Goal: Complete application form: Complete application form

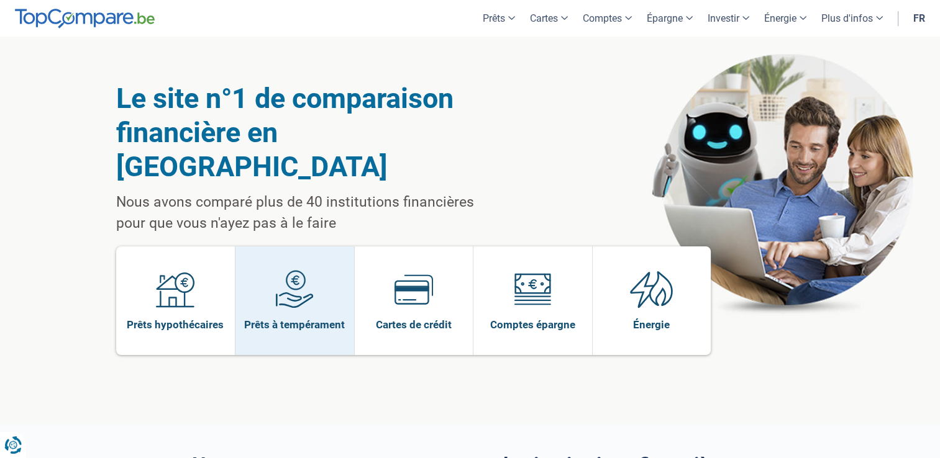
click at [309, 270] on img at bounding box center [294, 289] width 39 height 39
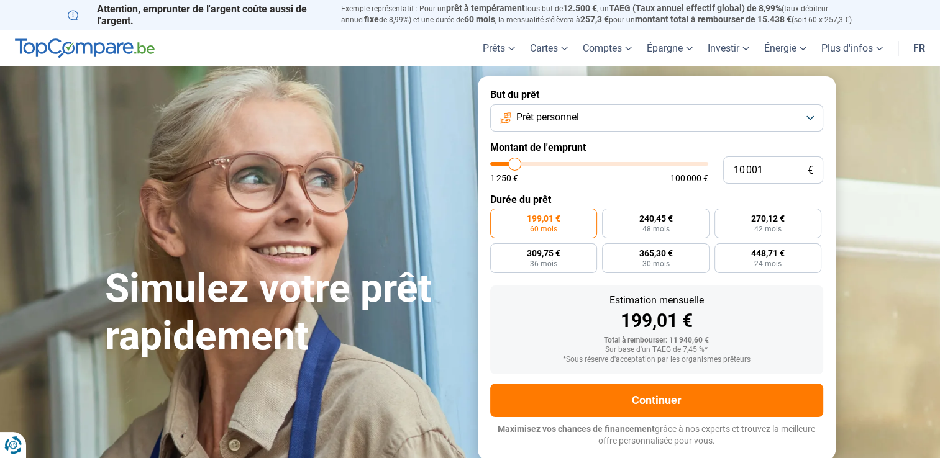
type input "15 750"
type input "15750"
click at [526, 165] on input "range" at bounding box center [599, 164] width 218 height 4
radio input "false"
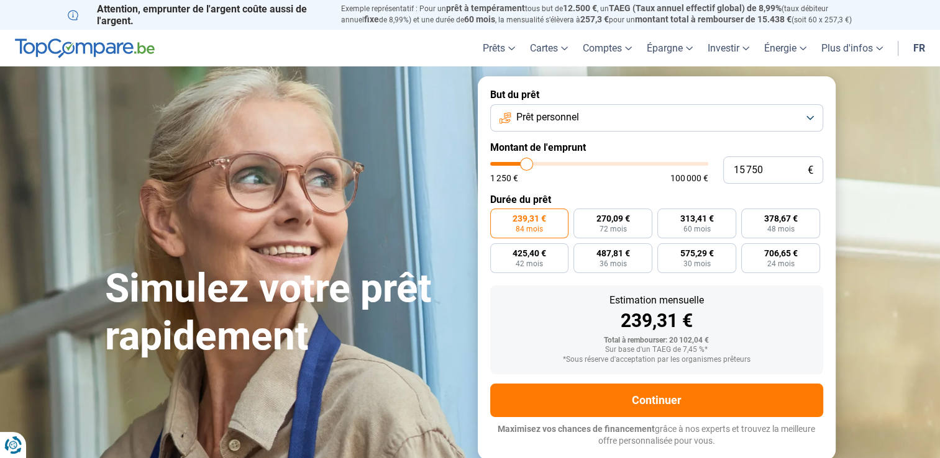
type input "28 250"
type input "28250"
click at [552, 162] on input "range" at bounding box center [599, 164] width 218 height 4
radio input "false"
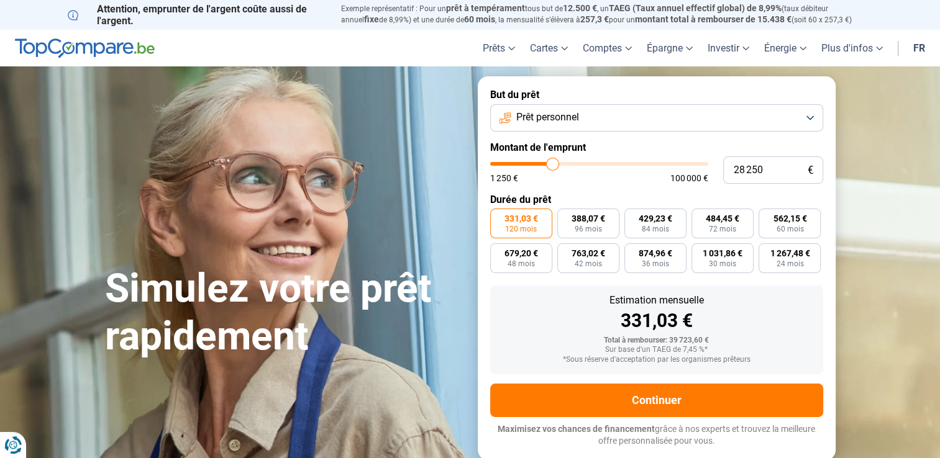
type input "39 000"
type input "39000"
click at [574, 163] on input "range" at bounding box center [599, 164] width 218 height 4
click at [568, 164] on input "range" at bounding box center [599, 164] width 218 height 4
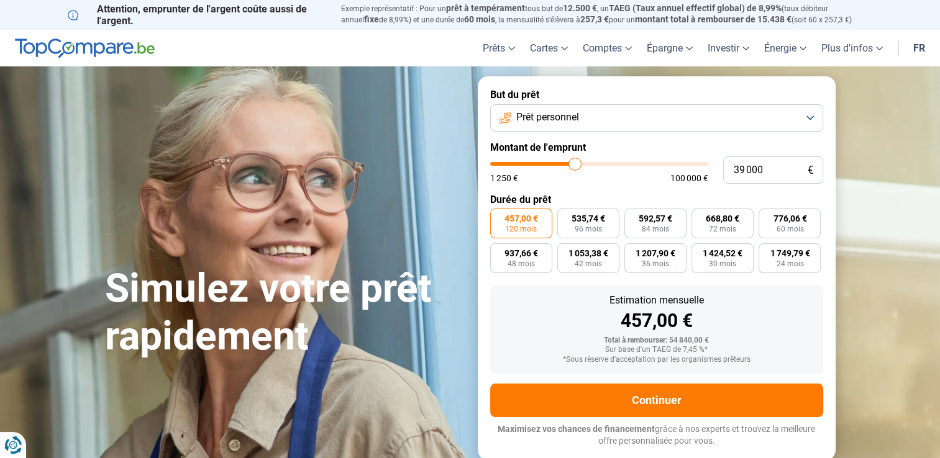
type input "32 500"
type input "32500"
click at [561, 164] on input "range" at bounding box center [599, 164] width 218 height 4
type input "32 250"
type input "32250"
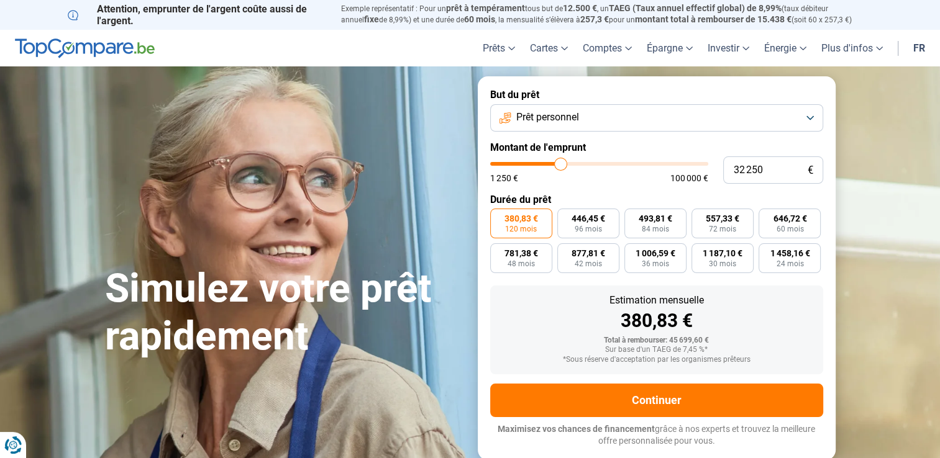
type input "32 000"
type input "32000"
type input "31 750"
type input "31750"
type input "32 000"
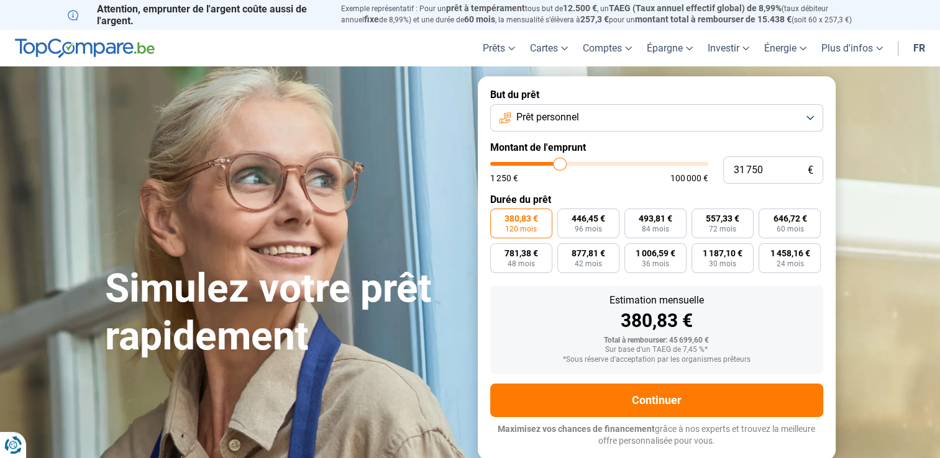
type input "32000"
type input "32 250"
type input "32250"
type input "32 500"
type input "32500"
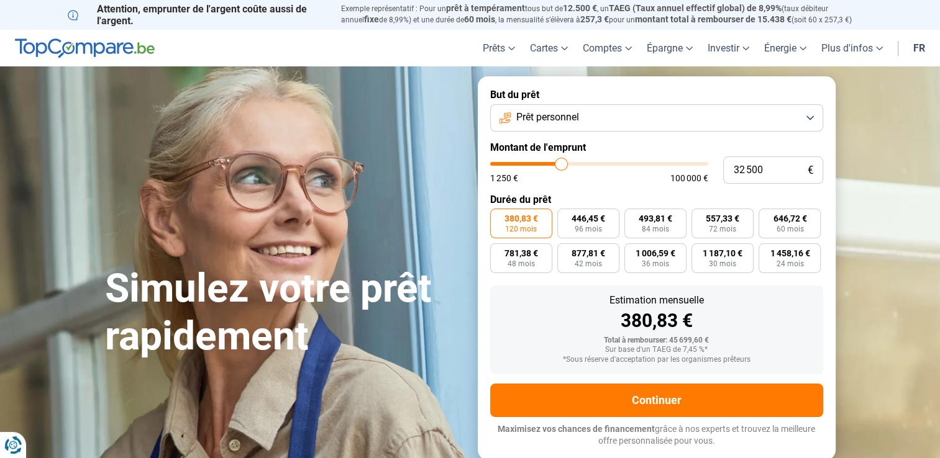
type input "32 750"
type input "32750"
type input "33 000"
type input "33000"
type input "33 250"
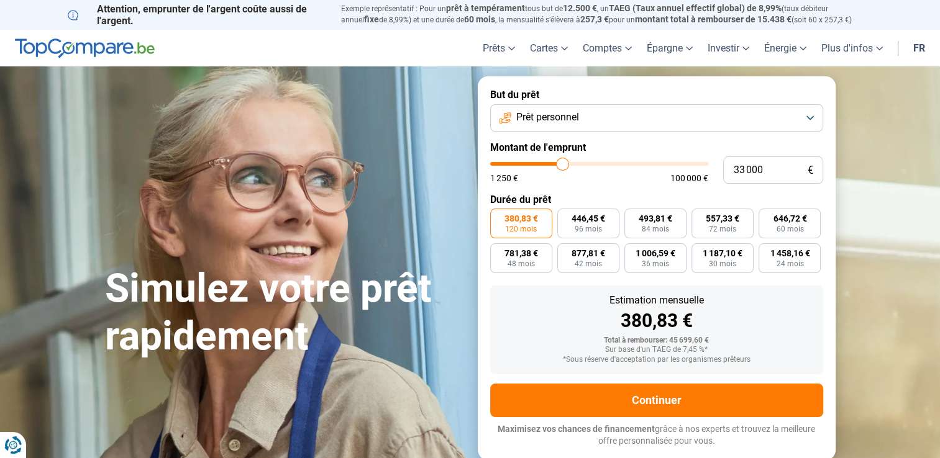
type input "33250"
type input "33 500"
type input "33500"
type input "33 750"
type input "33750"
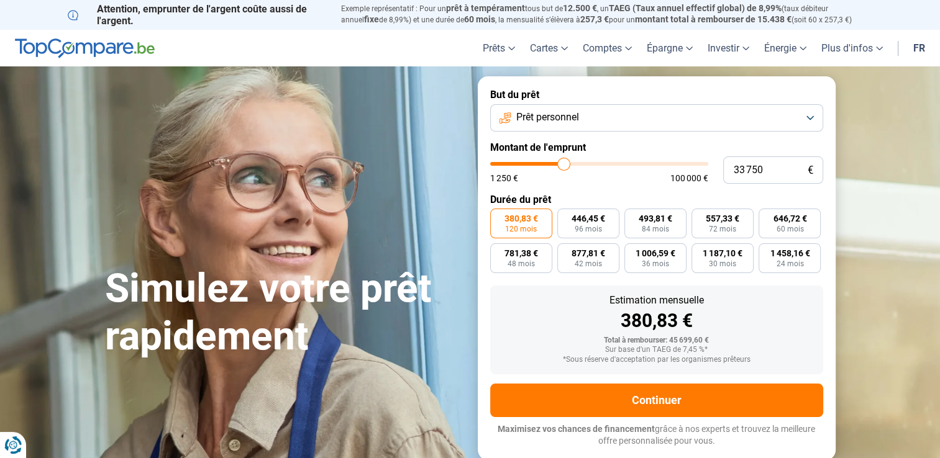
type input "33 500"
type input "33500"
type input "33 000"
type input "33000"
type input "32 750"
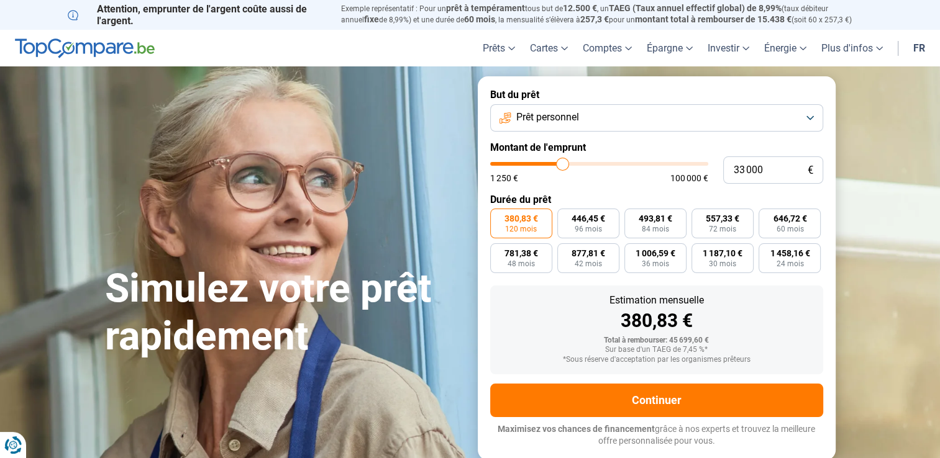
type input "32750"
type input "32 500"
type input "32500"
type input "32 250"
type input "32250"
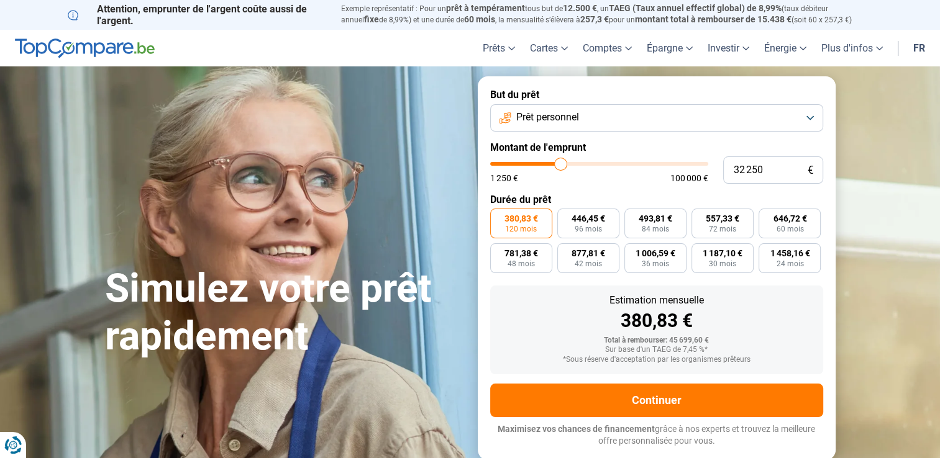
type input "32 000"
type input "32000"
type input "31 750"
type input "31750"
type input "31 500"
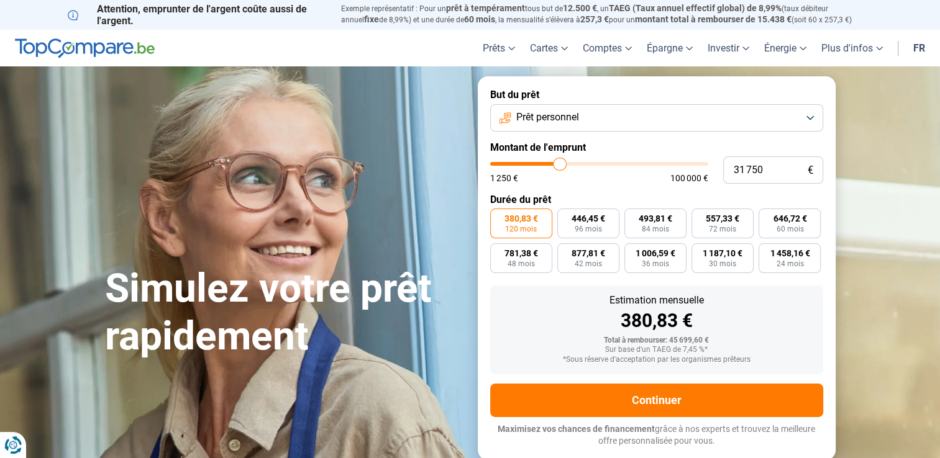
type input "31500"
type input "31 250"
type input "31250"
type input "31 000"
type input "31000"
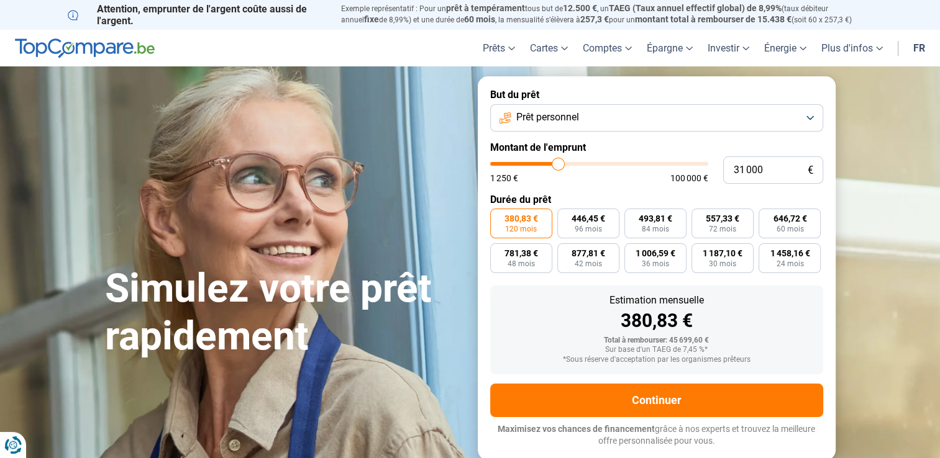
click at [558, 164] on input "range" at bounding box center [599, 164] width 218 height 4
click at [655, 220] on span "471,02 €" at bounding box center [656, 218] width 34 height 9
click at [632, 217] on input "471,02 € 84 mois" at bounding box center [628, 213] width 8 height 8
radio input "true"
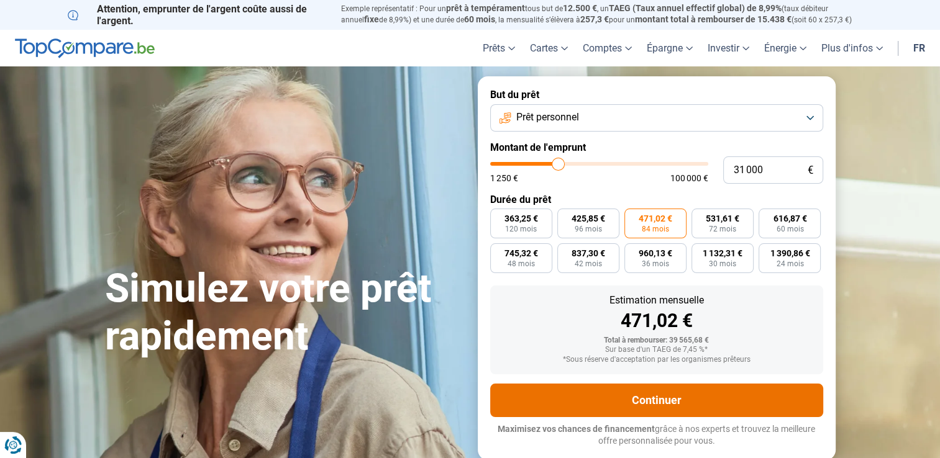
click at [664, 400] on button "Continuer" at bounding box center [656, 401] width 333 height 34
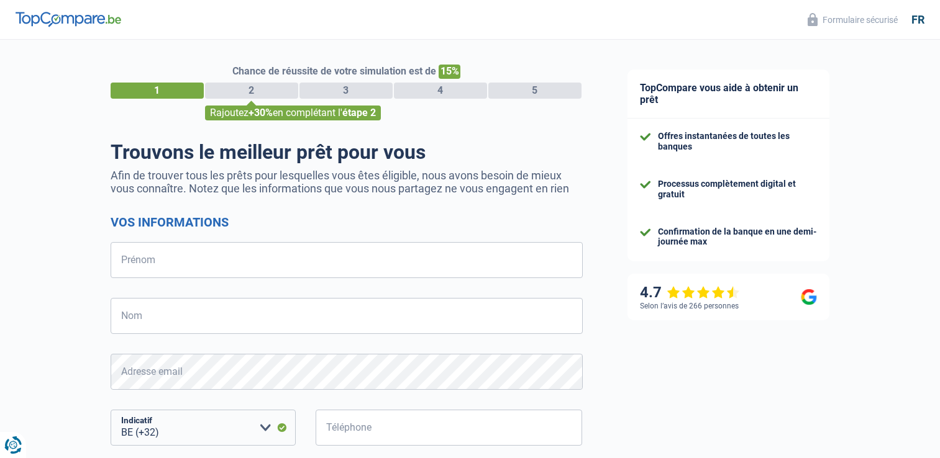
select select "32"
click at [430, 268] on input "Prénom" at bounding box center [347, 260] width 472 height 36
type input "g"
type input "G"
type input "Martine"
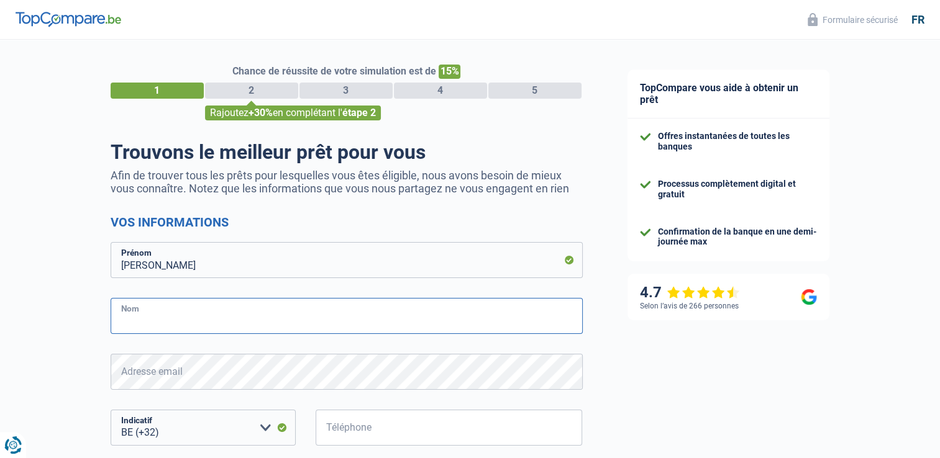
click at [380, 316] on input "Nom" at bounding box center [347, 316] width 472 height 36
type input "gérin"
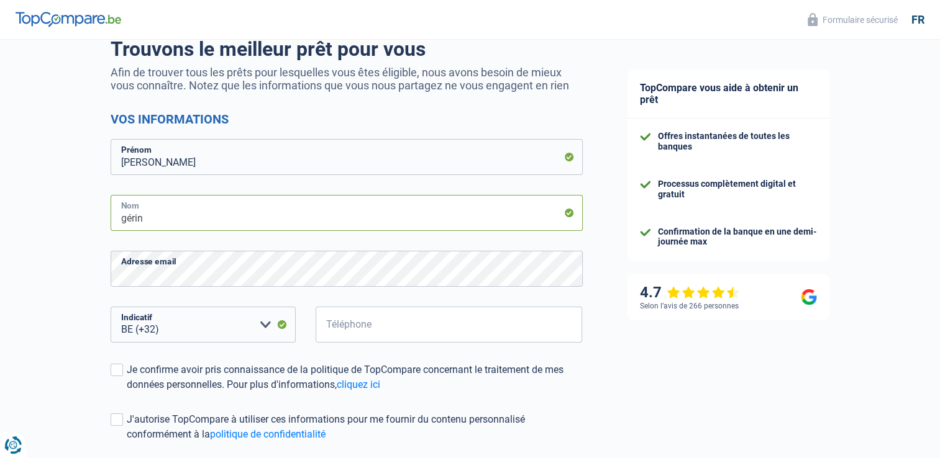
scroll to position [104, 0]
click at [265, 324] on select "BE (+32) LU (+352) Veuillez sélectionner une option" at bounding box center [203, 324] width 185 height 36
click at [229, 326] on select "BE (+32) LU (+352) Veuillez sélectionner une option" at bounding box center [203, 324] width 185 height 36
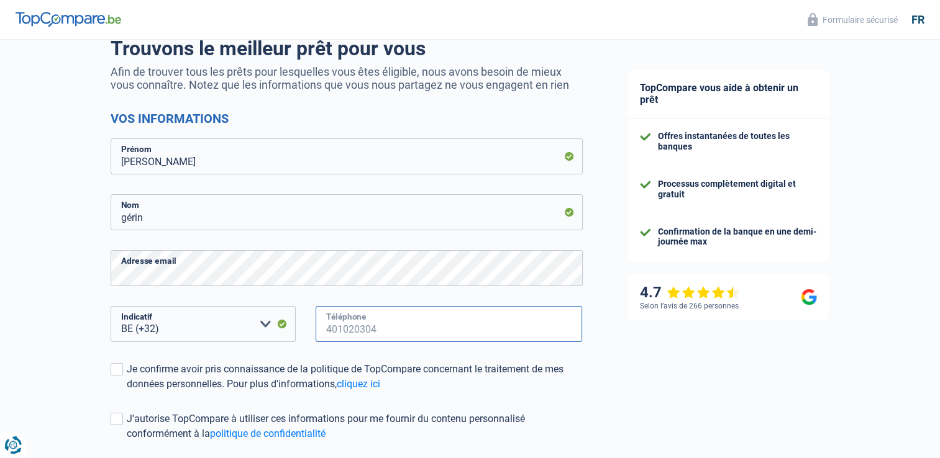
click at [345, 319] on input "Téléphone" at bounding box center [449, 324] width 267 height 36
type input "487713058"
click at [116, 370] on span at bounding box center [117, 369] width 12 height 12
click at [127, 392] on input "Je confirme avoir pris connaissance de la politique de TopCompare concernant le…" at bounding box center [127, 392] width 0 height 0
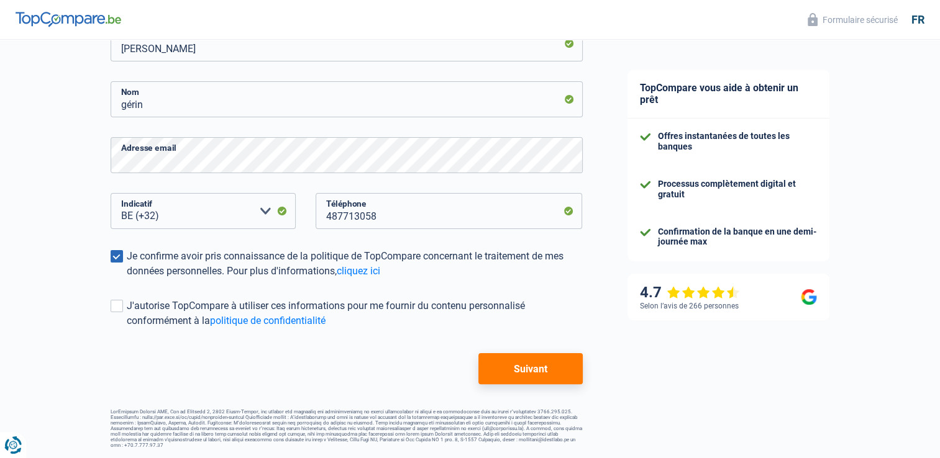
click at [544, 381] on button "Suivant" at bounding box center [530, 368] width 104 height 31
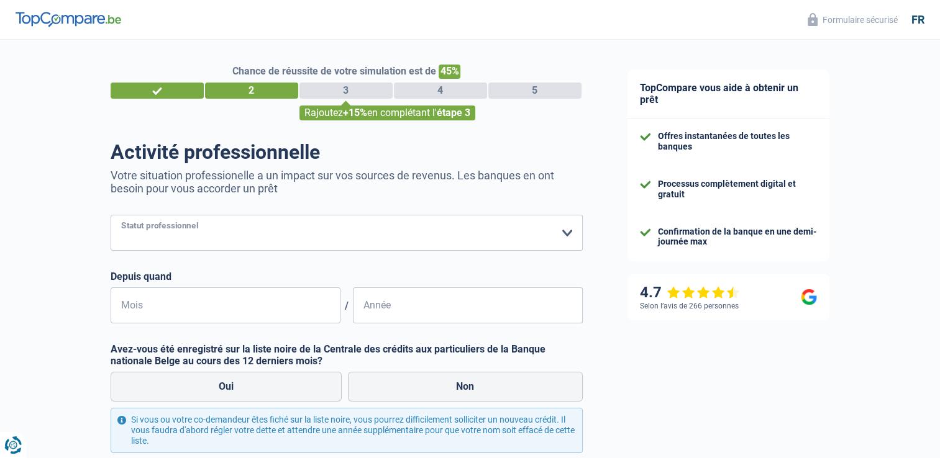
click at [312, 240] on select "Ouvrier Employé privé Employé public Invalide Indépendant Pensionné Chômeur Mut…" at bounding box center [347, 233] width 472 height 36
click at [111, 216] on select "Ouvrier Employé privé Employé public Invalide Indépendant Pensionné Chômeur Mut…" at bounding box center [347, 233] width 472 height 36
click at [332, 235] on select "Ouvrier Employé privé Employé public Invalide Indépendant Pensionné Chômeur Mut…" at bounding box center [347, 233] width 472 height 36
select select "mutuality"
click at [111, 216] on select "Ouvrier Employé privé Employé public Invalide Indépendant Pensionné Chômeur Mut…" at bounding box center [347, 233] width 472 height 36
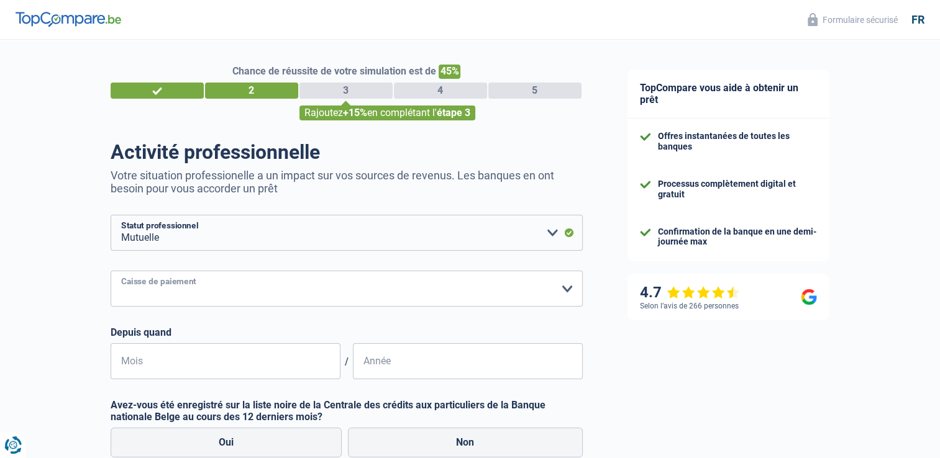
click at [227, 284] on select "Mutualité Chrétienne Mutualité Socialiste (Solidaris) SPF Sécurité Sociale Unio…" at bounding box center [347, 289] width 472 height 36
select select "partenamut"
click at [111, 271] on select "Mutualité Chrétienne Mutualité Socialiste (Solidaris) SPF Sécurité Sociale Unio…" at bounding box center [347, 289] width 472 height 36
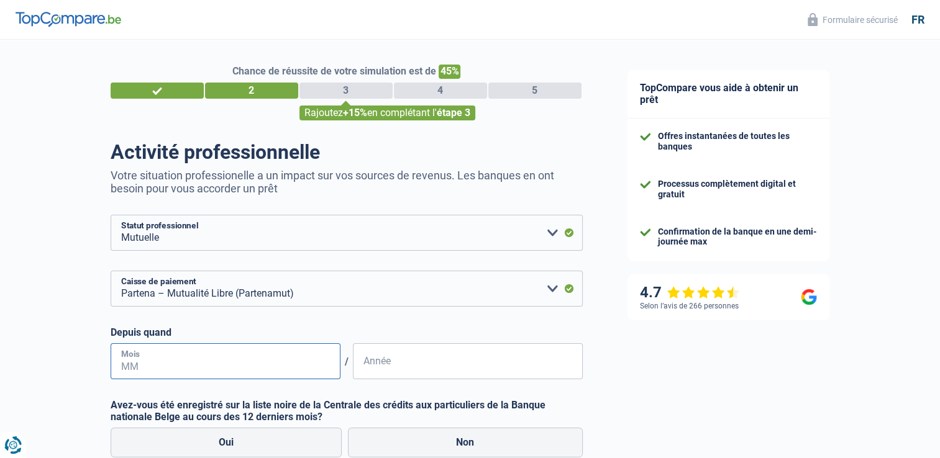
click at [224, 363] on input "Mois" at bounding box center [226, 362] width 230 height 36
type input "02"
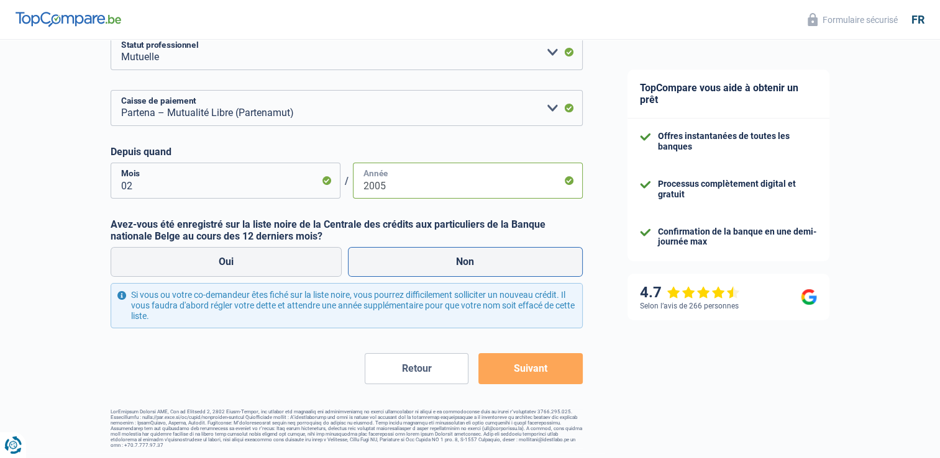
type input "2005"
click at [454, 268] on label "Non" at bounding box center [465, 262] width 235 height 30
click at [454, 268] on input "Non" at bounding box center [465, 262] width 235 height 30
radio input "true"
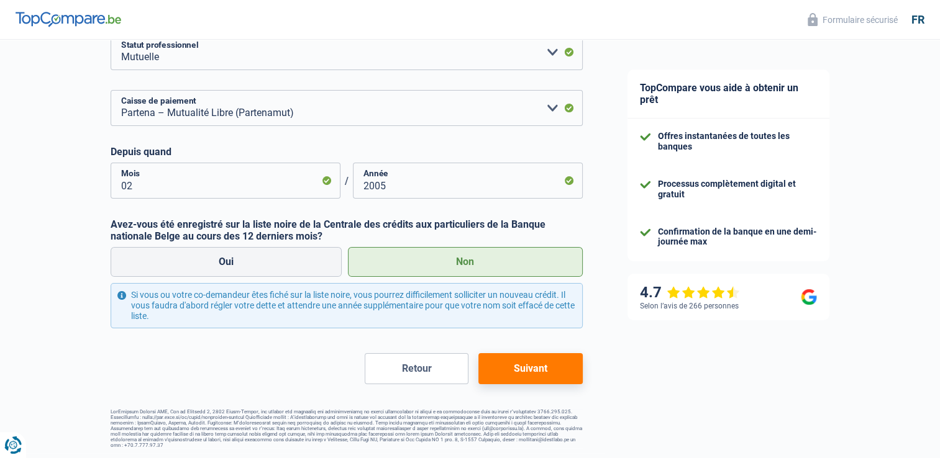
click at [503, 368] on button "Suivant" at bounding box center [530, 368] width 104 height 31
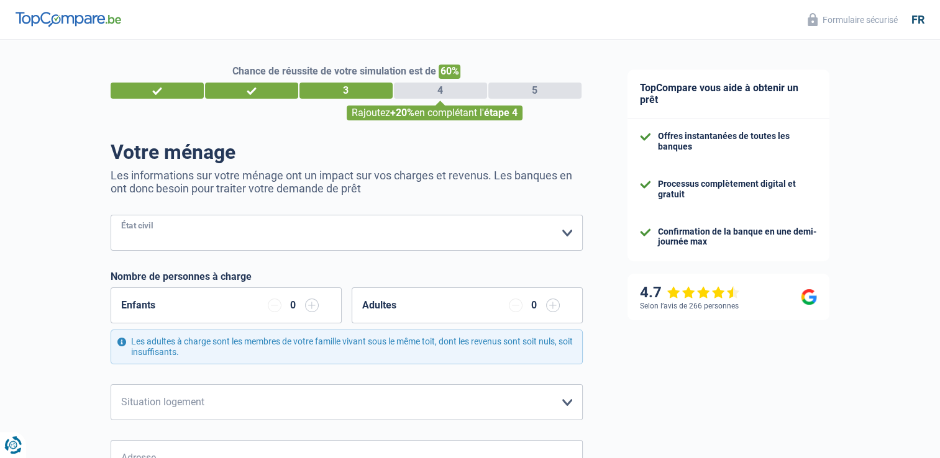
click at [376, 242] on select "Célibataire Marié(e) Cohabitant(e) légal(e) Divorcé(e) Veuf(ve) Séparé (de fait…" at bounding box center [347, 233] width 472 height 36
select select "separated"
click at [111, 216] on select "Célibataire Marié(e) Cohabitant(e) légal(e) Divorcé(e) Veuf(ve) Séparé (de fait…" at bounding box center [347, 233] width 472 height 36
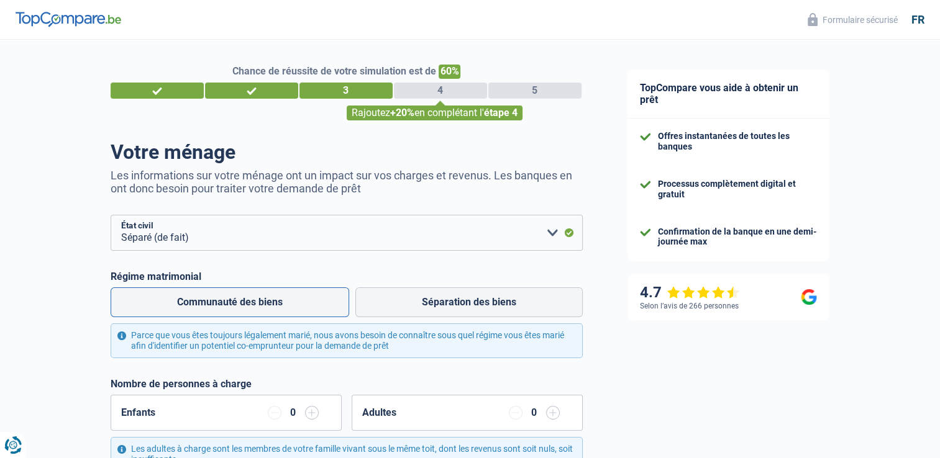
click at [298, 297] on label "Communauté des biens" at bounding box center [230, 303] width 239 height 30
click at [298, 297] on input "Communauté des biens" at bounding box center [230, 303] width 239 height 30
radio input "true"
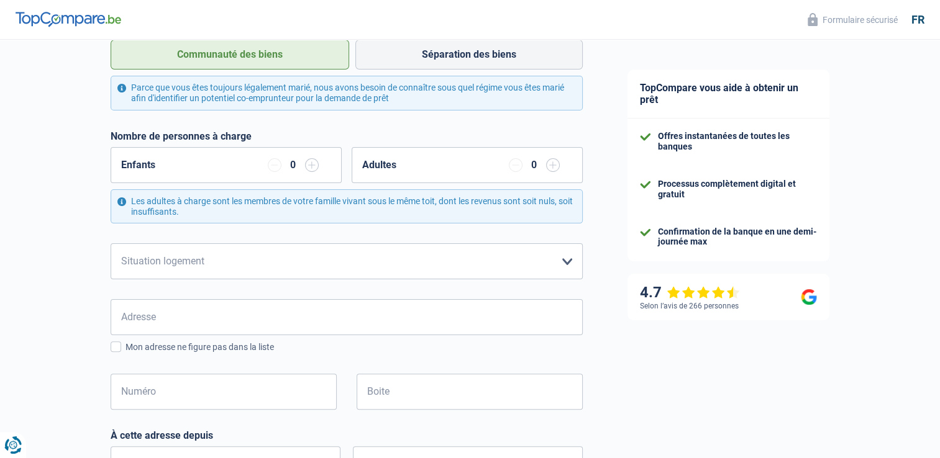
scroll to position [288, 0]
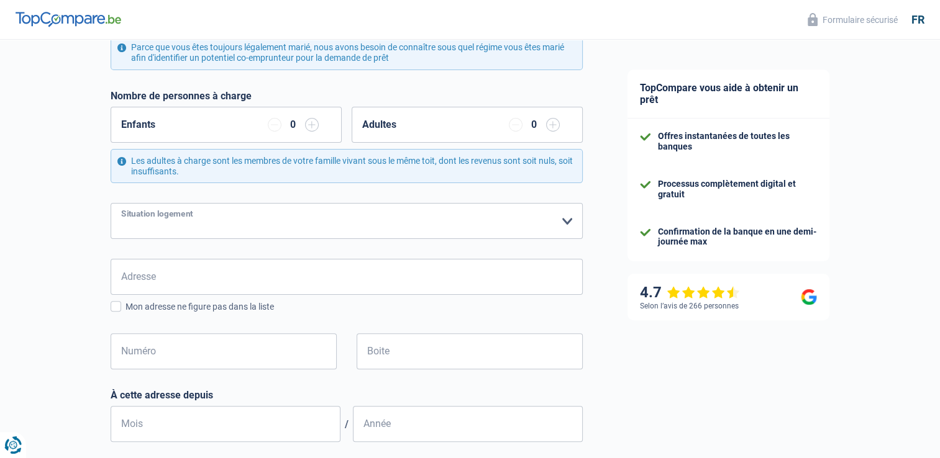
click at [401, 235] on select "Locataire Propriétaire avec prêt hypothécaire Propriétaire sans prêt hypothécai…" at bounding box center [347, 221] width 472 height 36
select select "liveWithParents"
click at [111, 203] on select "Locataire Propriétaire avec prêt hypothécaire Propriétaire sans prêt hypothécai…" at bounding box center [347, 221] width 472 height 36
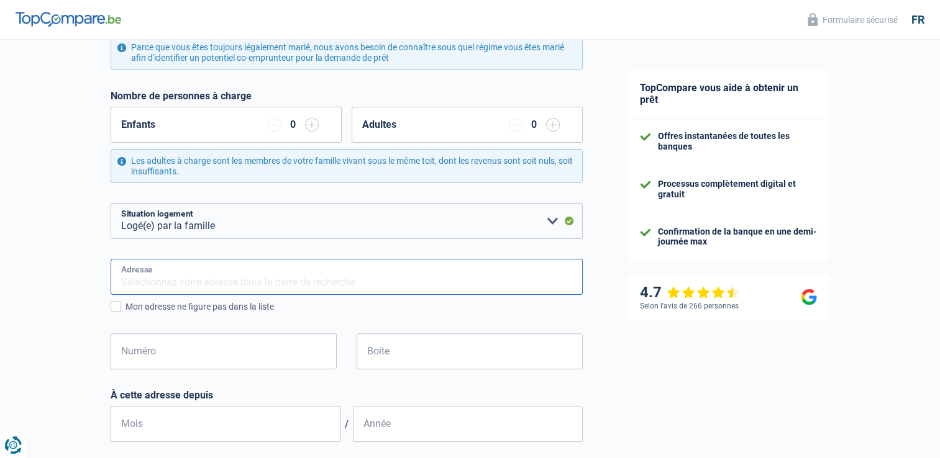
click at [368, 275] on input "Adresse" at bounding box center [347, 277] width 472 height 36
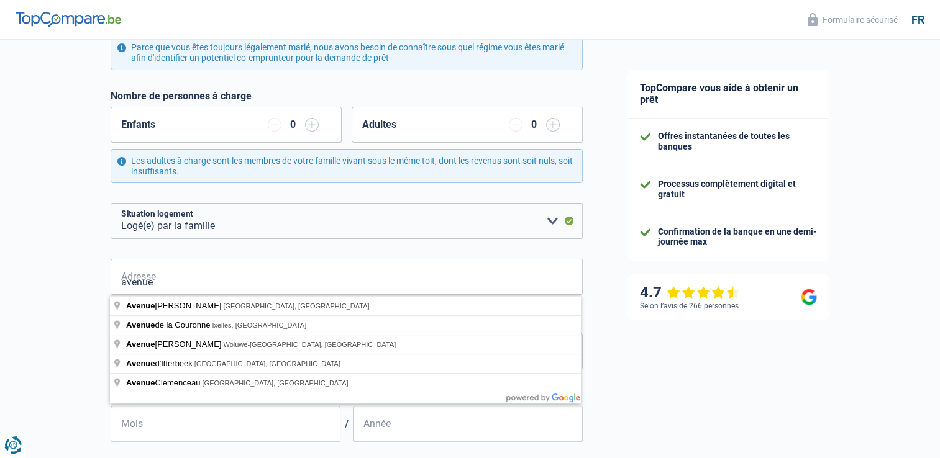
type input "Avenue Louise, Bruxelles, Belgique"
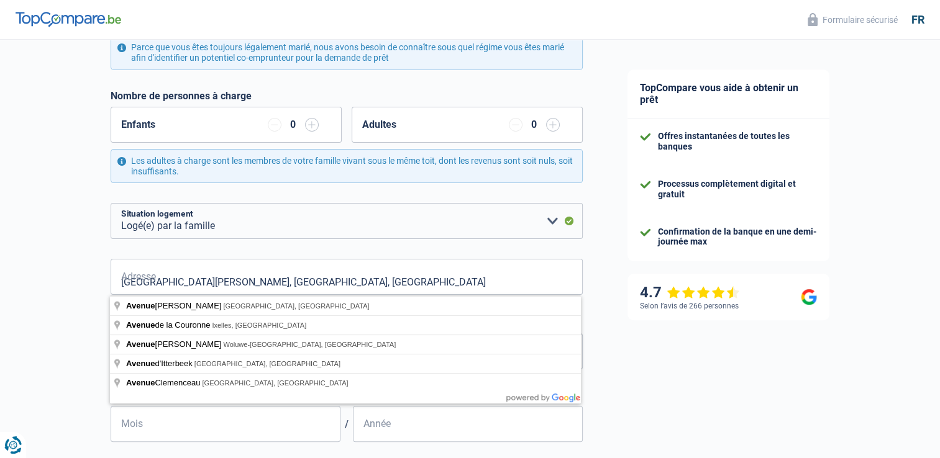
select select "BE"
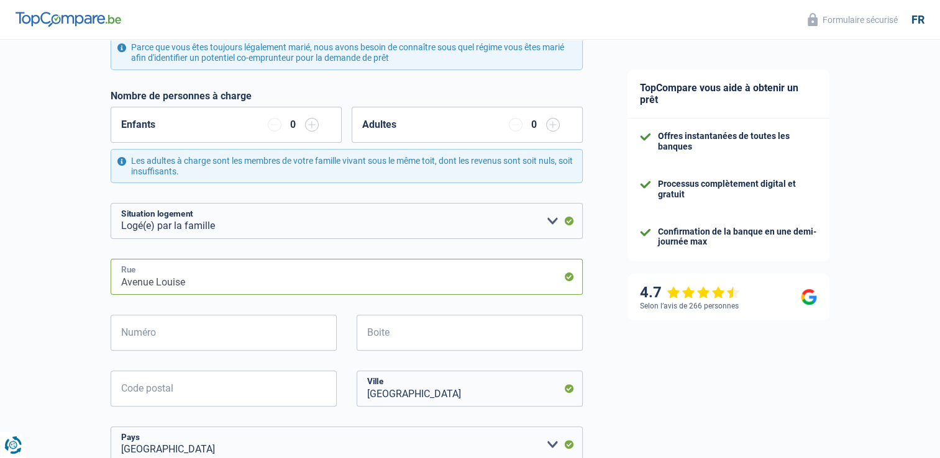
click at [221, 287] on input "Avenue Louise" at bounding box center [347, 277] width 472 height 36
type input "Avenue du Silence 70"
type input "70"
type input "1180"
type input "Belgique"
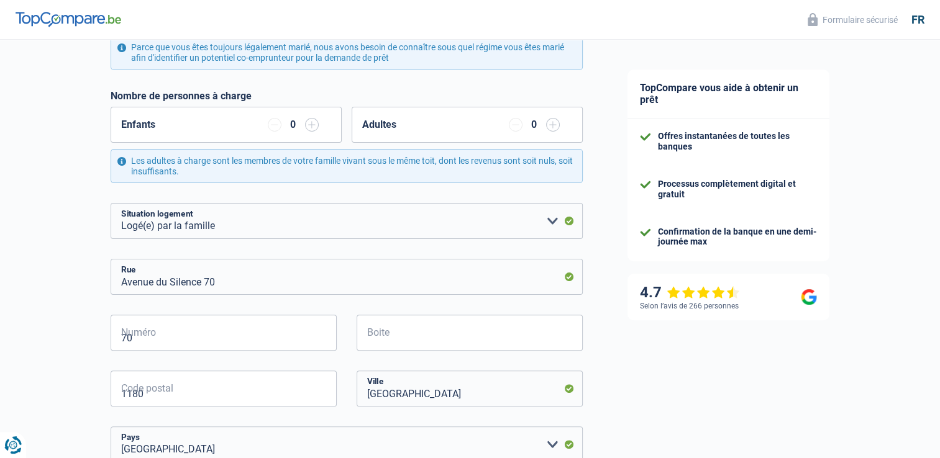
type input "Uccle"
type input "Belgique"
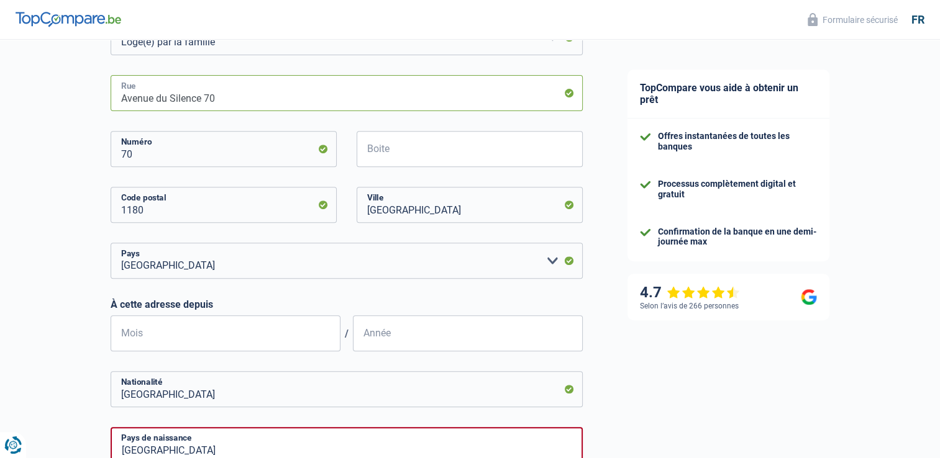
scroll to position [475, 0]
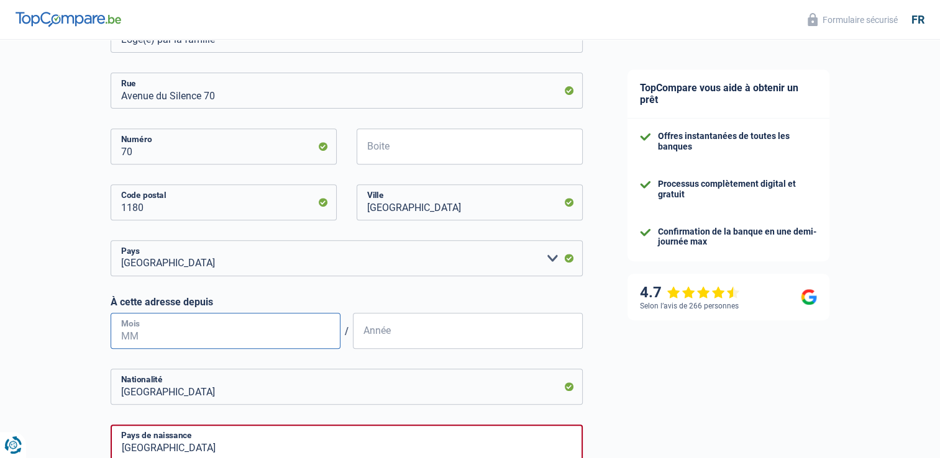
click at [272, 337] on input "Mois" at bounding box center [226, 331] width 230 height 36
click at [272, 337] on input "01" at bounding box center [226, 331] width 230 height 36
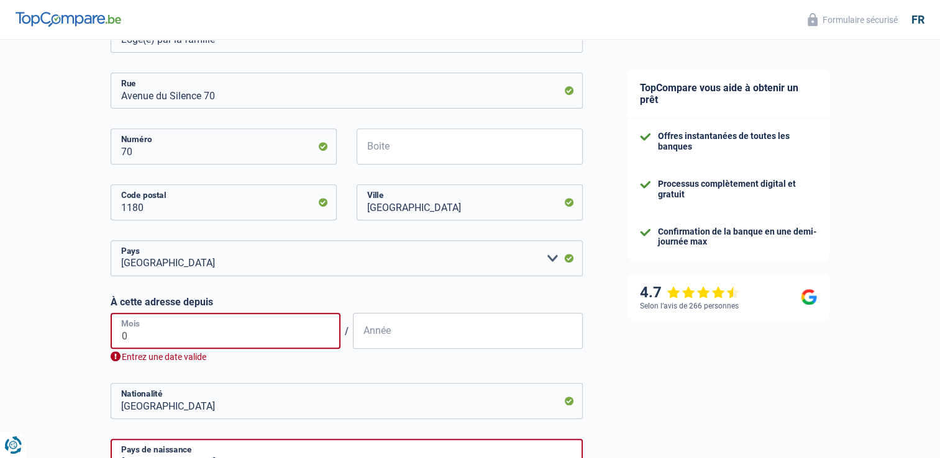
type input "05"
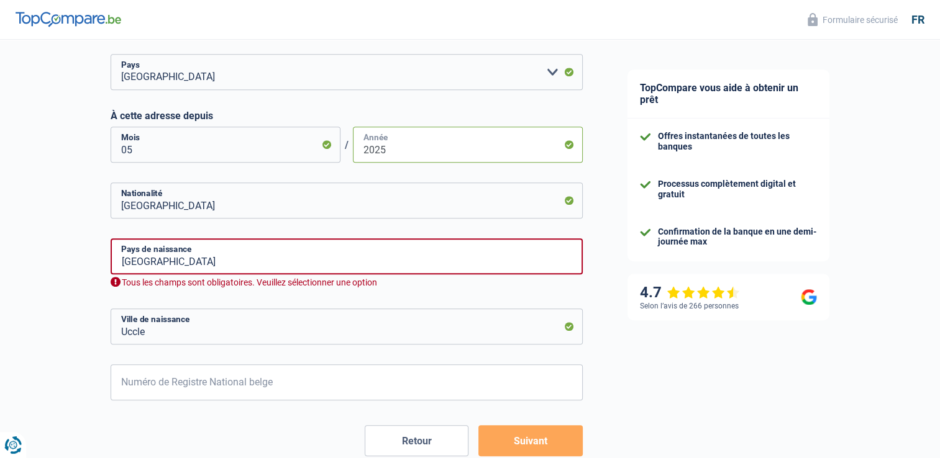
scroll to position [661, 0]
type input "2025"
click at [222, 258] on input "Belgique" at bounding box center [347, 257] width 472 height 36
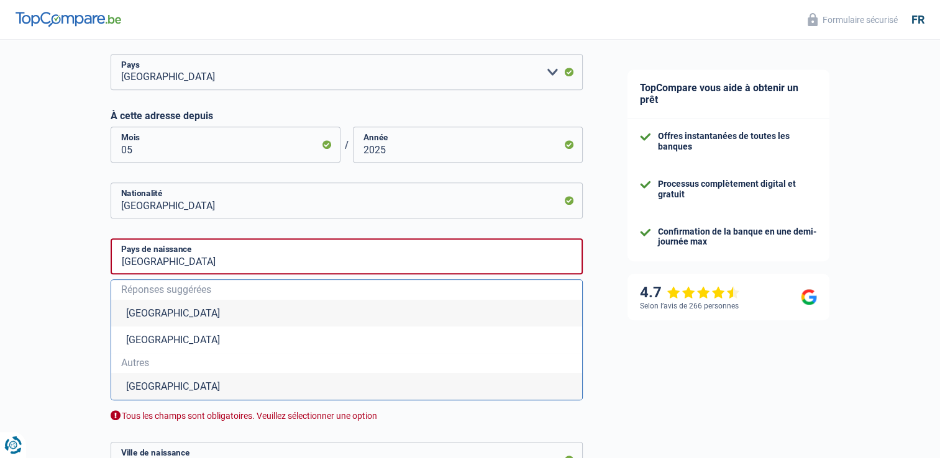
click at [114, 313] on li "Belgique" at bounding box center [346, 313] width 471 height 27
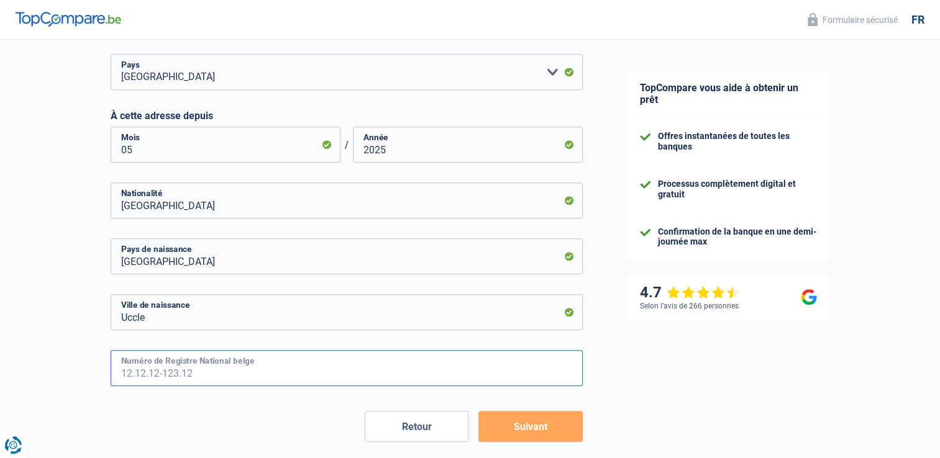
click at [359, 362] on input "Numéro de Registre National belge" at bounding box center [347, 368] width 472 height 36
type input "63.05.14-196.63"
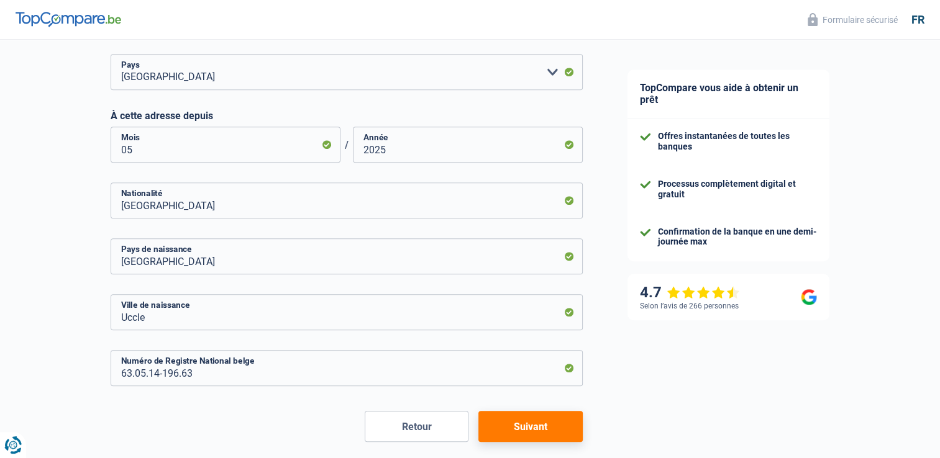
click at [514, 419] on button "Suivant" at bounding box center [530, 426] width 104 height 31
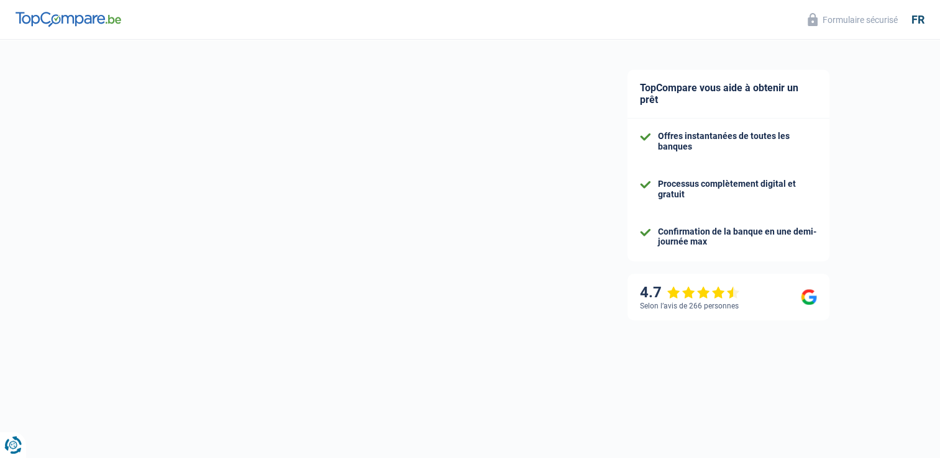
select select "mutualityIndemnity"
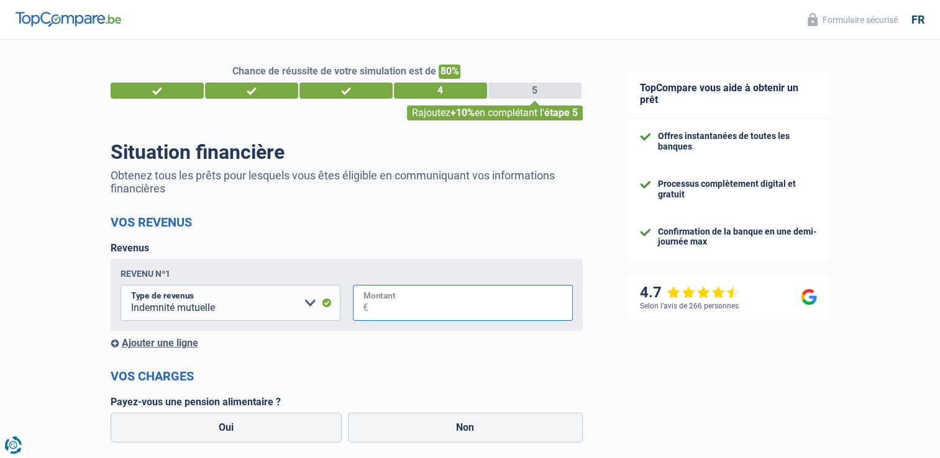
click at [416, 309] on input "Montant" at bounding box center [470, 303] width 204 height 36
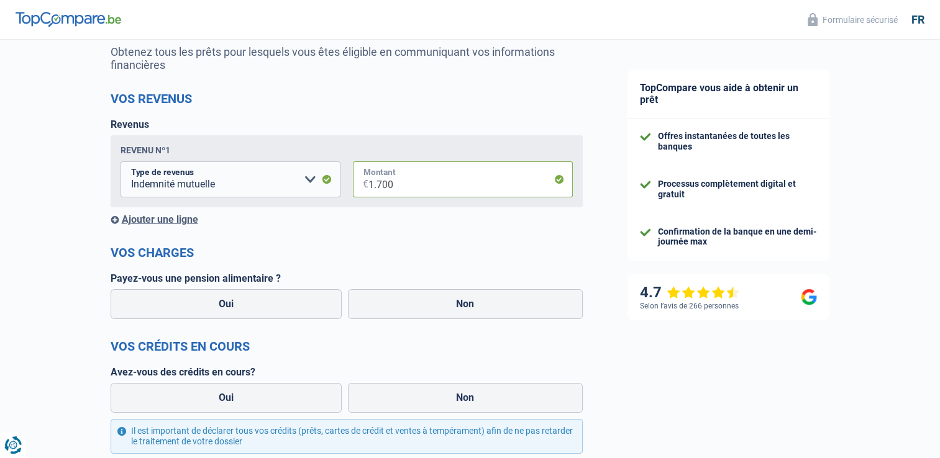
scroll to position [123, 0]
type input "1.700"
click at [447, 304] on label "Non" at bounding box center [465, 305] width 235 height 30
click at [447, 304] on input "Non" at bounding box center [465, 305] width 235 height 30
radio input "true"
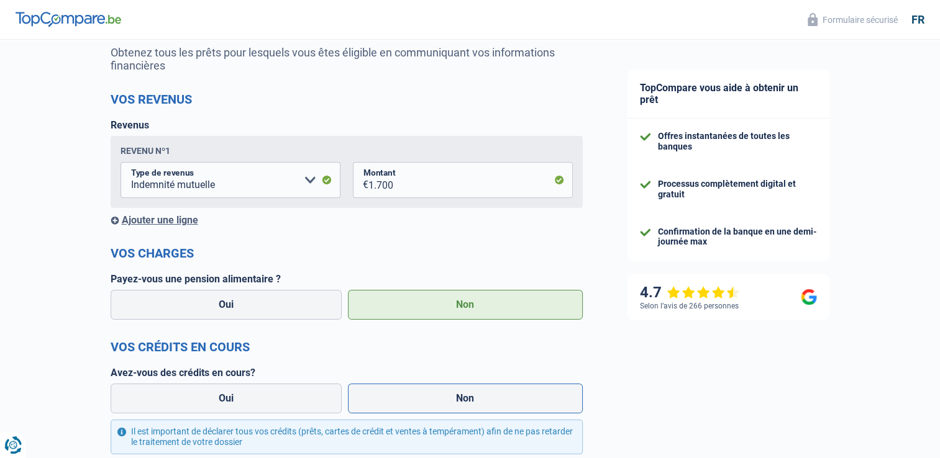
click at [434, 408] on label "Non" at bounding box center [465, 399] width 235 height 30
click at [434, 408] on input "Non" at bounding box center [465, 399] width 235 height 30
radio input "true"
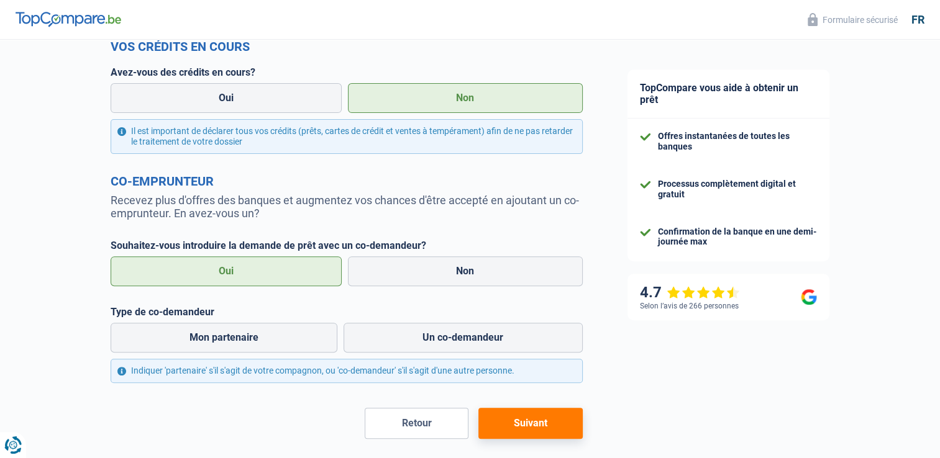
scroll to position [424, 0]
click at [558, 280] on label "Non" at bounding box center [465, 271] width 235 height 30
click at [558, 280] on input "Non" at bounding box center [465, 271] width 235 height 30
radio input "true"
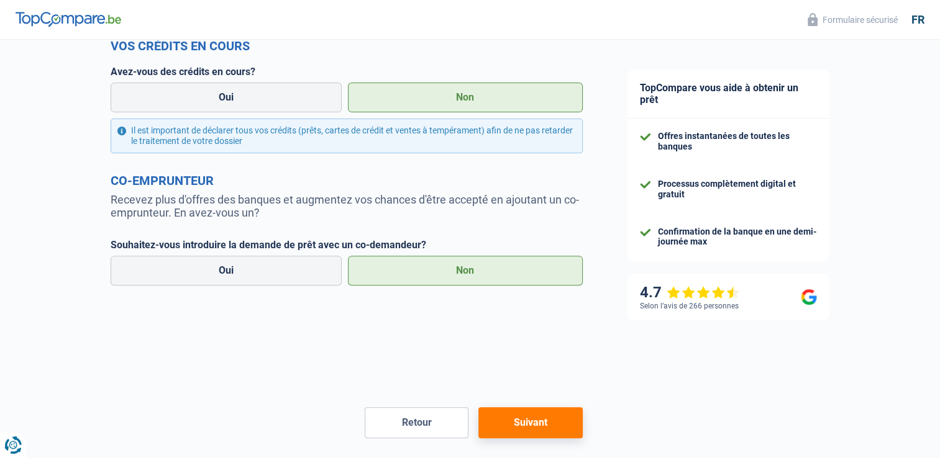
scroll to position [383, 0]
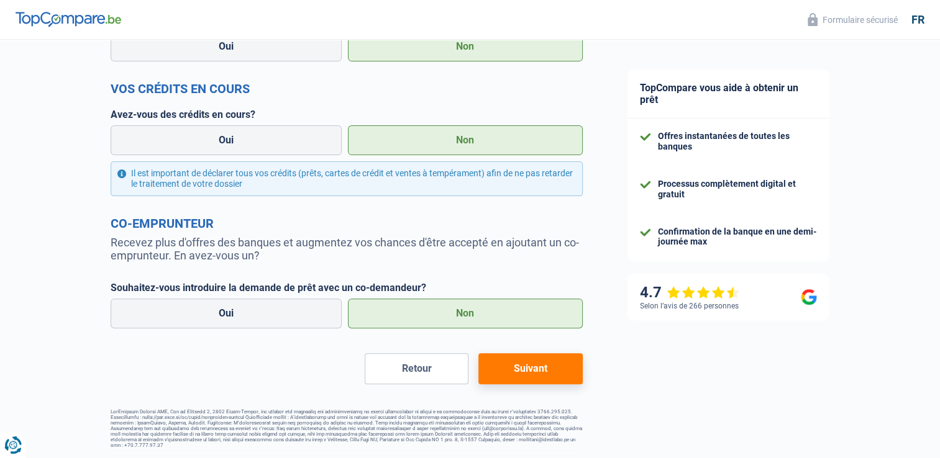
click at [559, 370] on button "Suivant" at bounding box center [530, 368] width 104 height 31
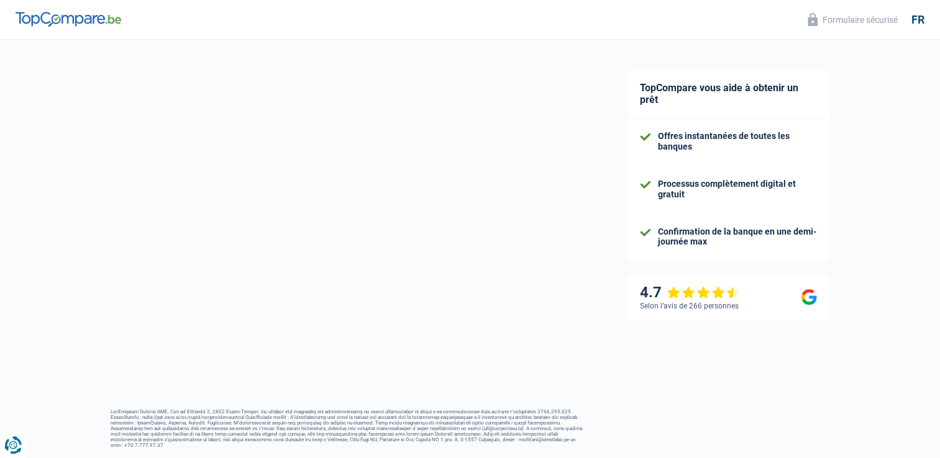
select select "120"
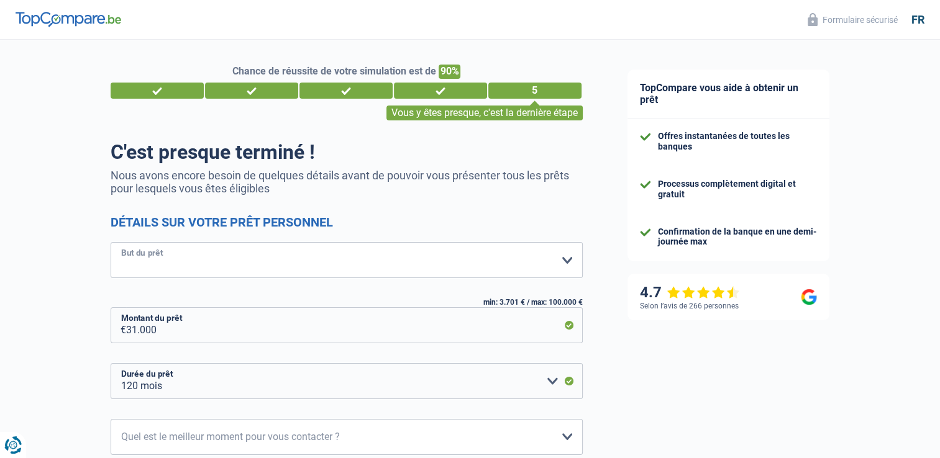
click at [516, 250] on select "Confort maison: meubles, textile, peinture, électroménager, outillage non-profe…" at bounding box center [347, 260] width 472 height 36
select select "car"
click at [111, 243] on select "Confort maison: meubles, textile, peinture, électroménager, outillage non-profe…" at bounding box center [347, 260] width 472 height 36
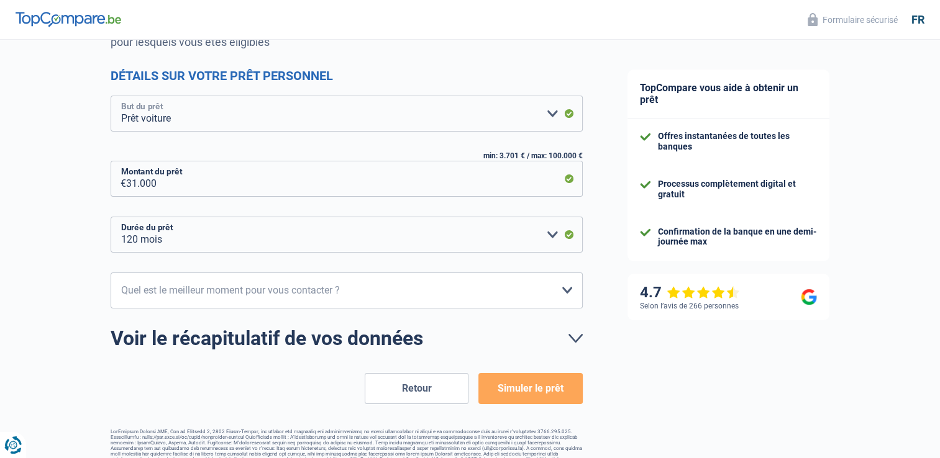
scroll to position [146, 0]
click at [554, 237] on select "12 mois 18 mois 24 mois 30 mois 36 mois 42 mois 48 mois 60 mois 72 mois 84 mois…" at bounding box center [347, 235] width 472 height 36
select select "84"
click at [111, 217] on select "12 mois 18 mois 24 mois 30 mois 36 mois 42 mois 48 mois 60 mois 72 mois 84 mois…" at bounding box center [347, 235] width 472 height 36
click at [539, 299] on select "10h-12h 12h-14h 14h-16h 16h-18h Veuillez sélectionner une option" at bounding box center [347, 291] width 472 height 36
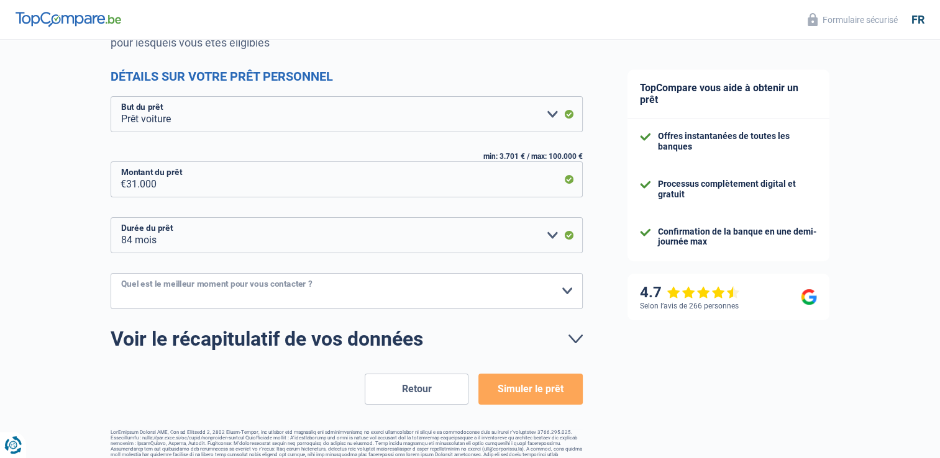
select select "16-18"
click at [111, 273] on select "10h-12h 12h-14h 14h-16h 16h-18h Veuillez sélectionner une option" at bounding box center [347, 291] width 472 height 36
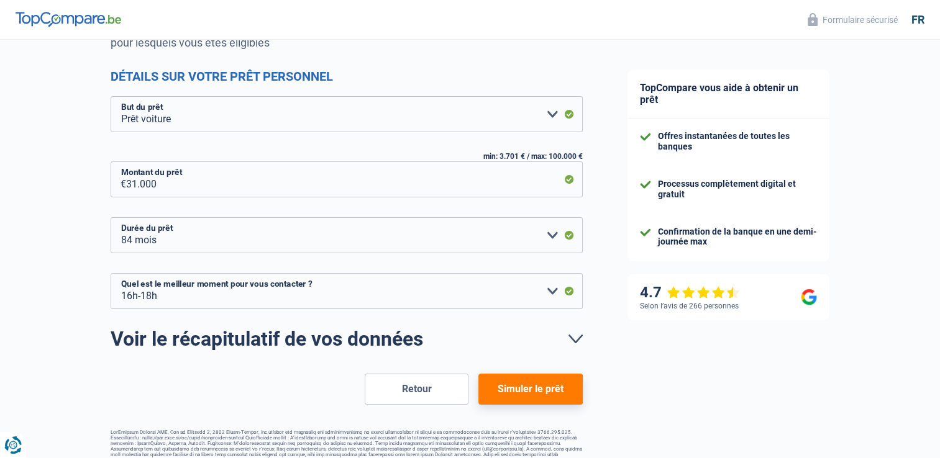
click at [508, 384] on button "Simuler le prêt" at bounding box center [530, 389] width 104 height 31
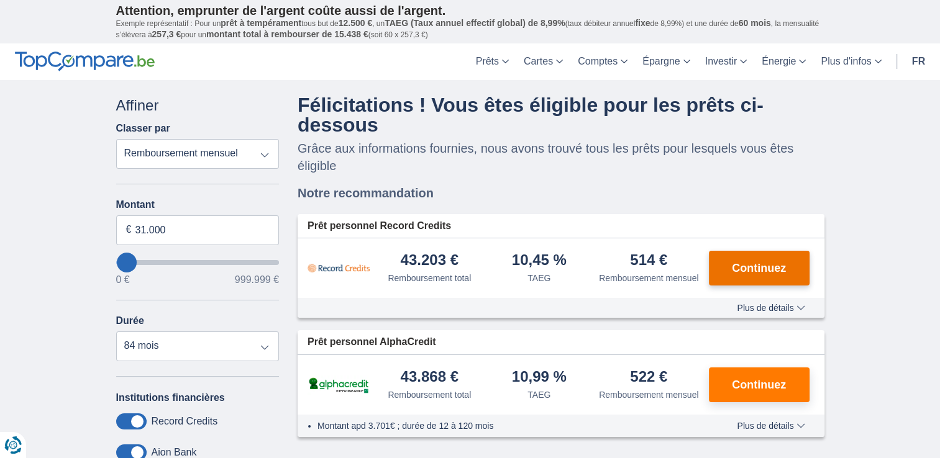
click at [741, 275] on button "Continuez" at bounding box center [759, 268] width 101 height 35
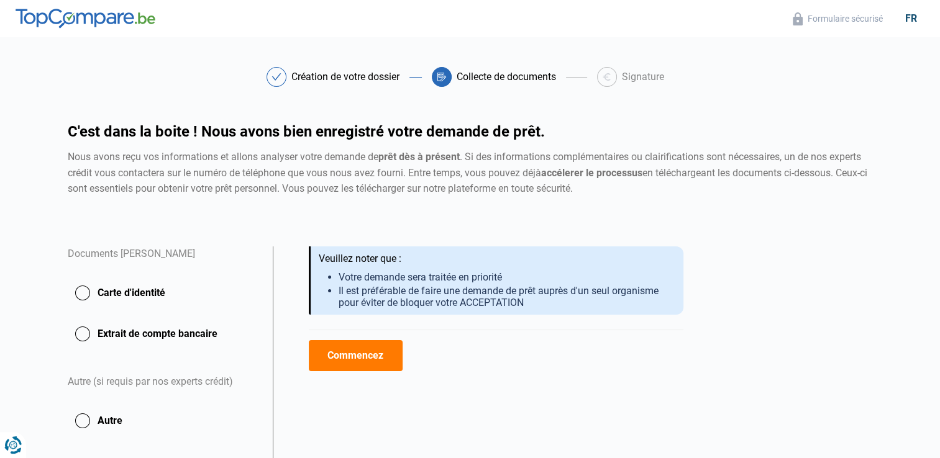
click at [353, 353] on button "Commencez" at bounding box center [356, 355] width 94 height 31
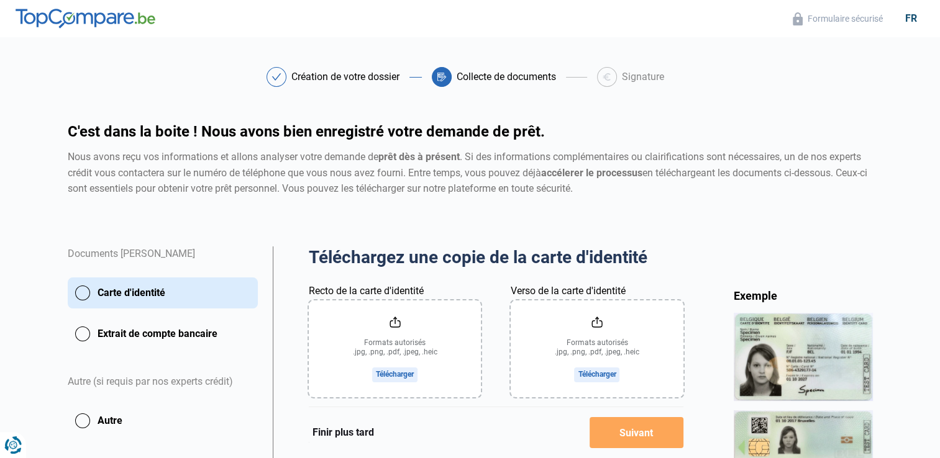
click at [440, 337] on input "Recto de la carte d'identité" at bounding box center [395, 349] width 172 height 97
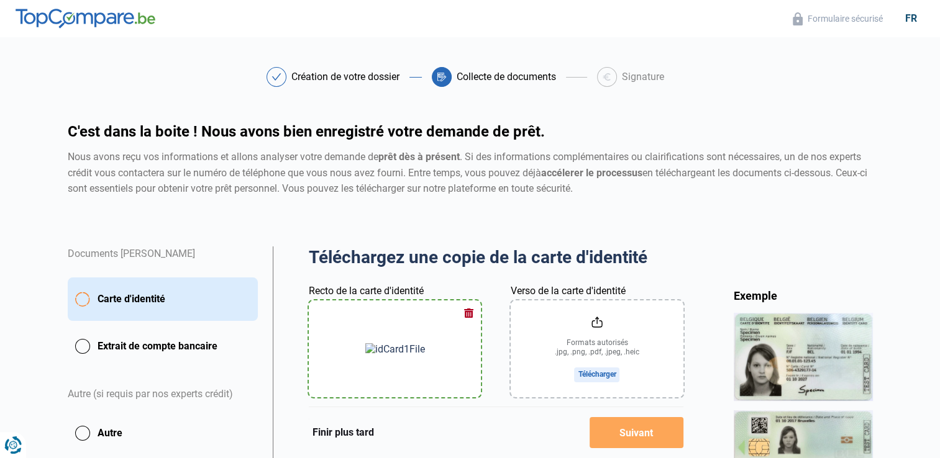
click at [475, 314] on button "button" at bounding box center [468, 313] width 19 height 19
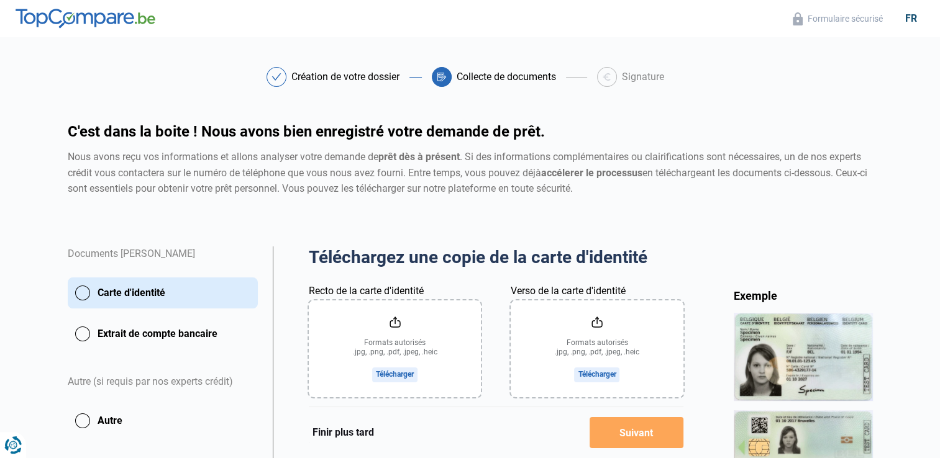
click at [395, 342] on input "Recto de la carte d'identité" at bounding box center [395, 349] width 172 height 97
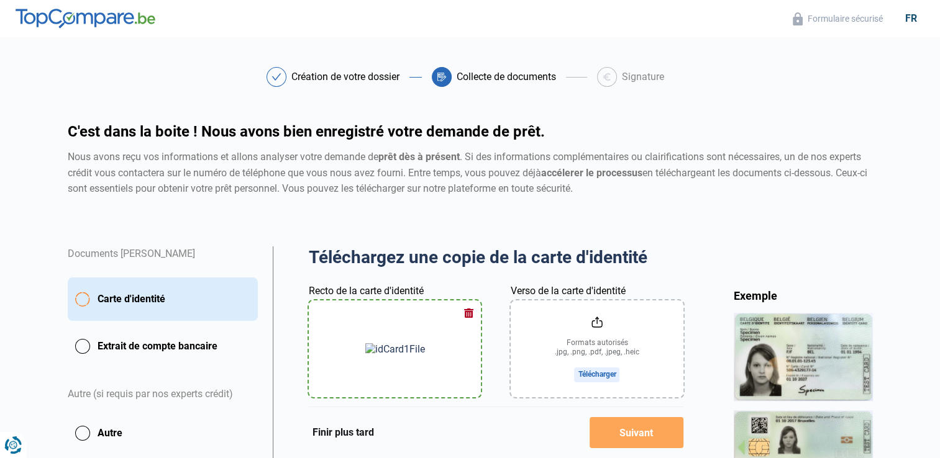
click at [626, 356] on input "Verso de la carte d'identité" at bounding box center [597, 349] width 172 height 97
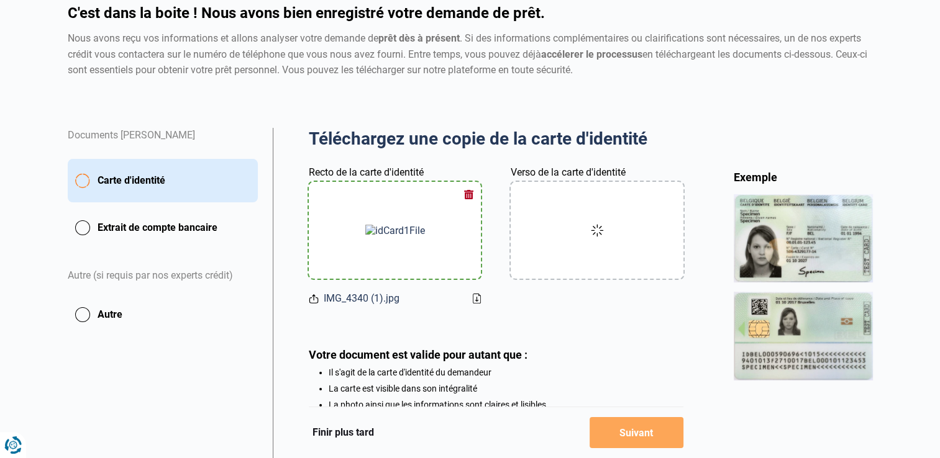
scroll to position [122, 0]
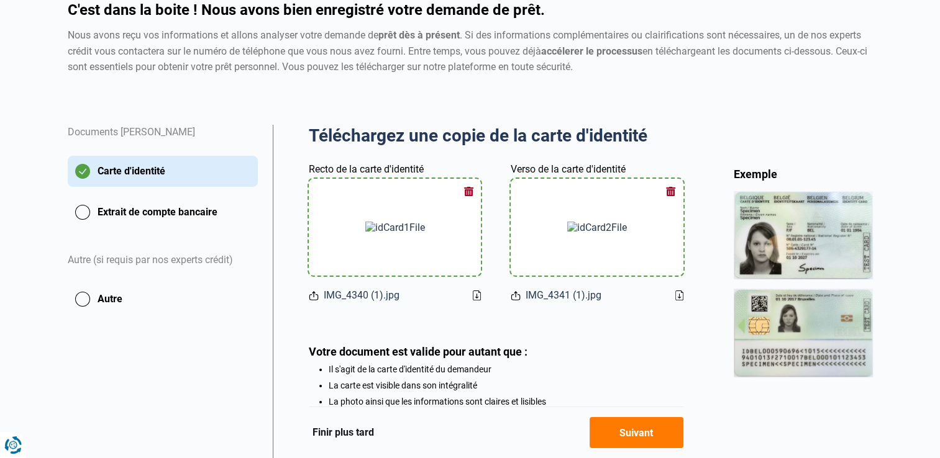
click at [623, 429] on button "Suivant" at bounding box center [637, 432] width 94 height 31
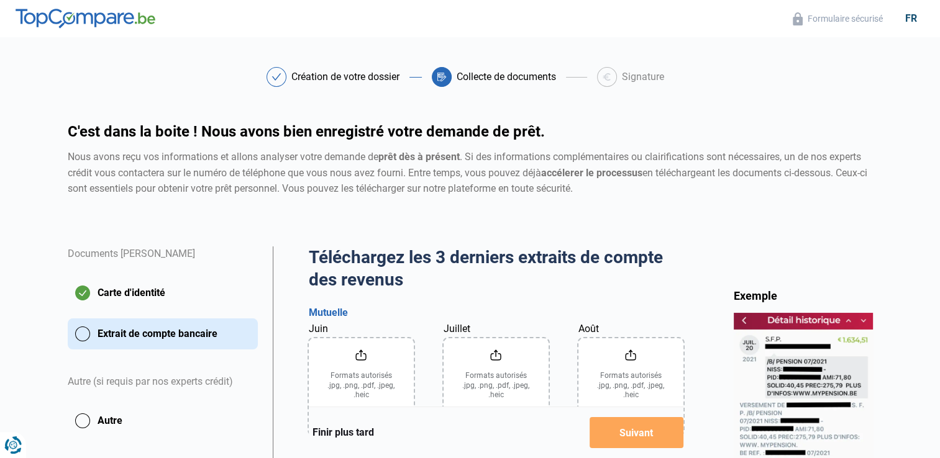
click at [357, 376] on input "Juin" at bounding box center [361, 387] width 105 height 97
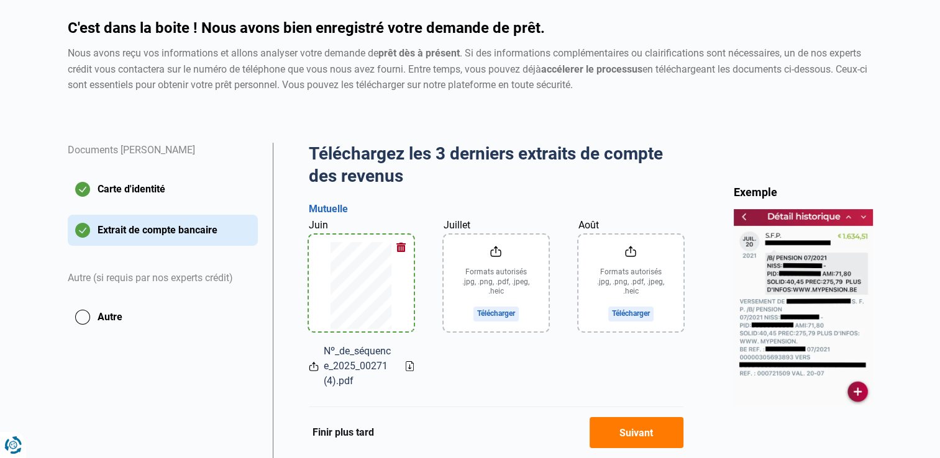
scroll to position [102, 0]
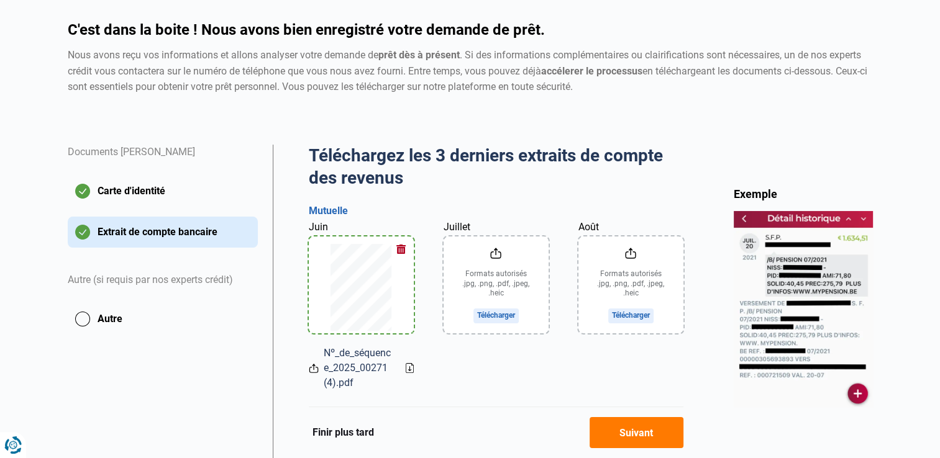
click at [410, 368] on icon at bounding box center [410, 368] width 8 height 10
click at [402, 245] on button "button" at bounding box center [401, 249] width 19 height 19
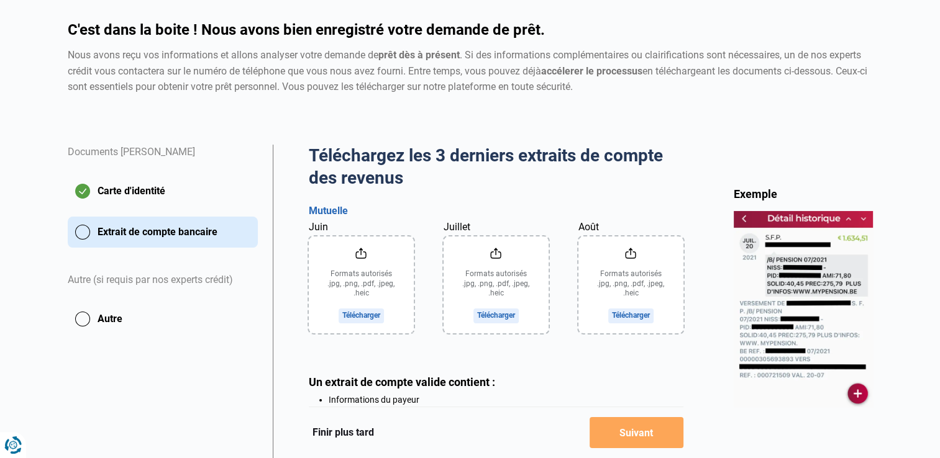
click at [358, 312] on input "Juin" at bounding box center [361, 285] width 105 height 97
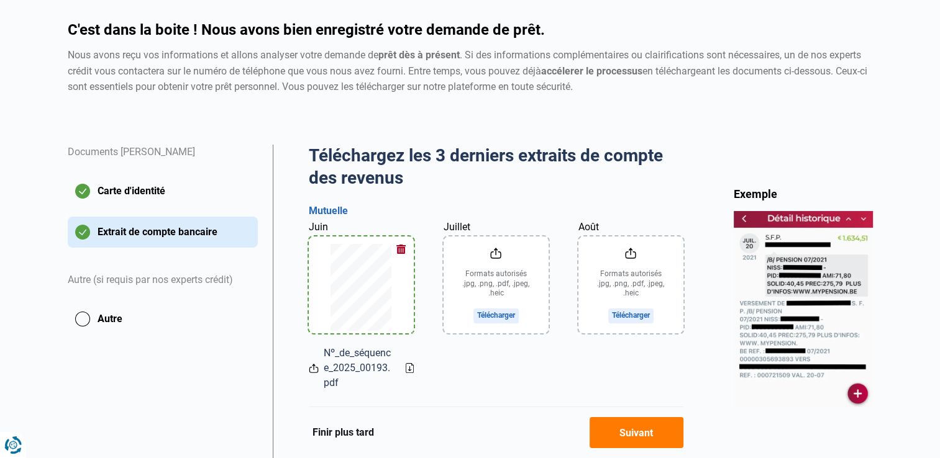
click at [409, 369] on icon at bounding box center [409, 369] width 2 height 4
click at [497, 317] on input "Juillet" at bounding box center [496, 285] width 105 height 97
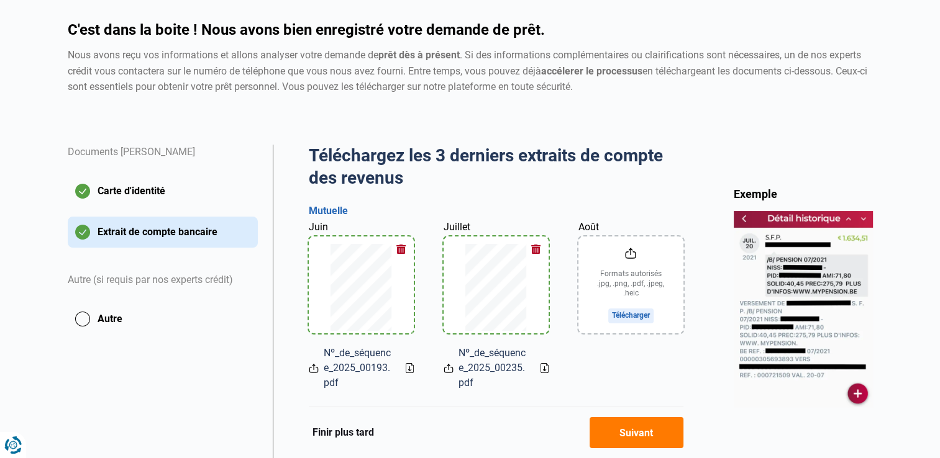
click at [547, 365] on icon at bounding box center [544, 368] width 8 height 10
click at [629, 315] on input "Août" at bounding box center [630, 285] width 105 height 97
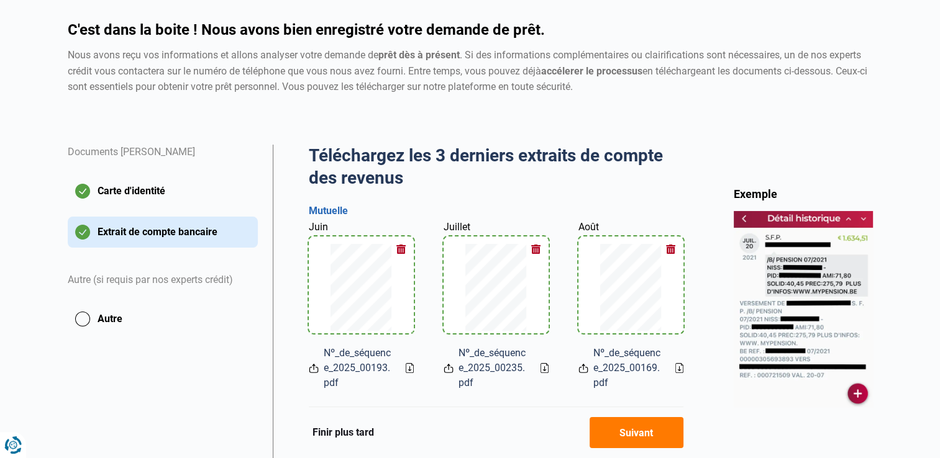
click at [678, 369] on icon at bounding box center [679, 368] width 8 height 10
click at [668, 246] on button "button" at bounding box center [671, 249] width 19 height 19
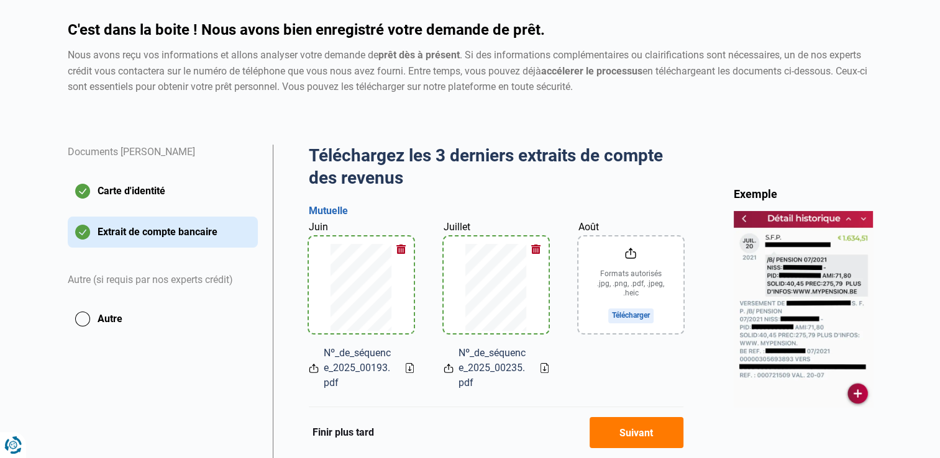
click at [645, 320] on input "Août" at bounding box center [630, 285] width 105 height 97
type input "C:\fakepath\Nº_de_séquence_2025_00193.pdf"
click at [641, 312] on input "Août" at bounding box center [630, 285] width 105 height 97
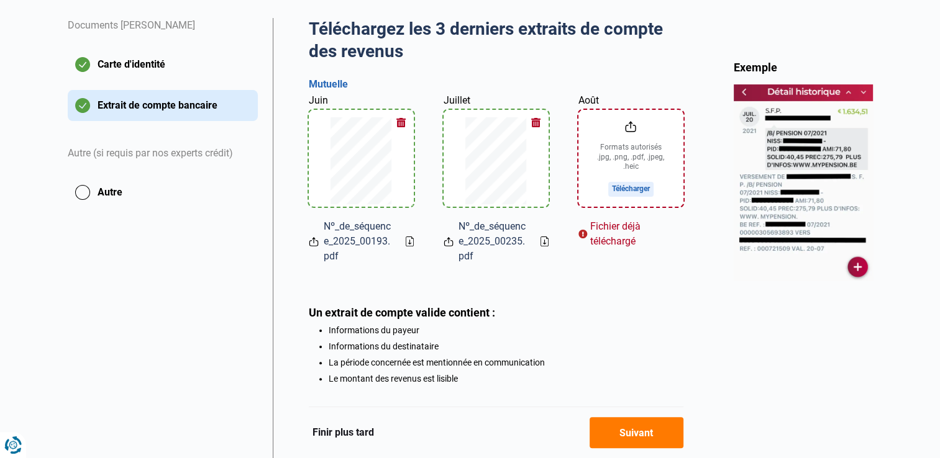
click at [636, 129] on input "Août" at bounding box center [630, 158] width 105 height 97
type input "C:\fakepath\Nº_de_séquence_2025_00193.pdf"
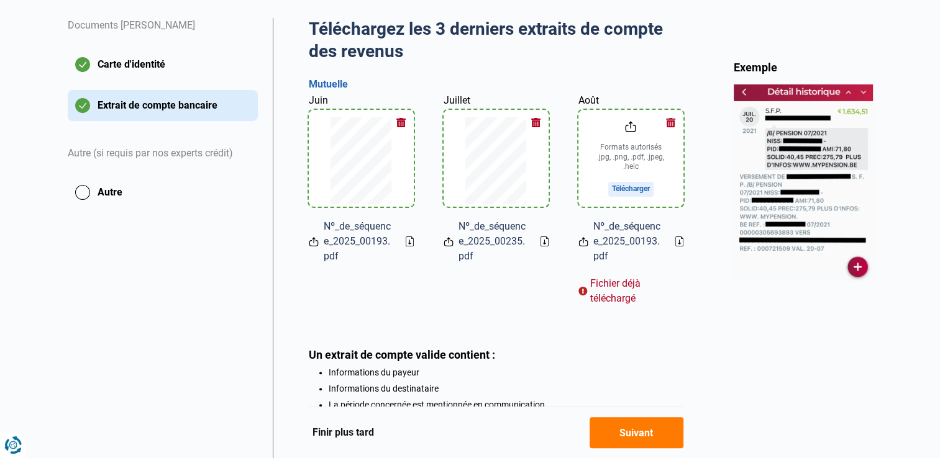
click at [681, 242] on icon at bounding box center [679, 242] width 8 height 10
click at [673, 121] on button "button" at bounding box center [671, 122] width 19 height 19
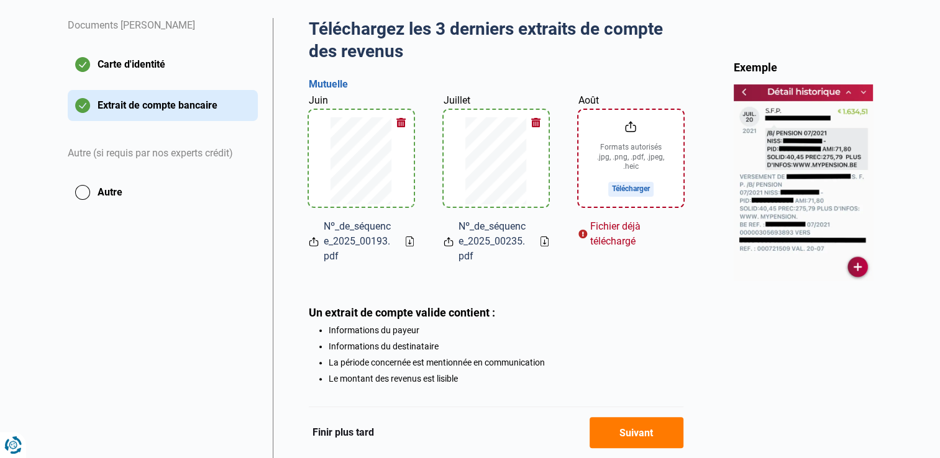
click at [639, 191] on input "Août" at bounding box center [630, 158] width 105 height 97
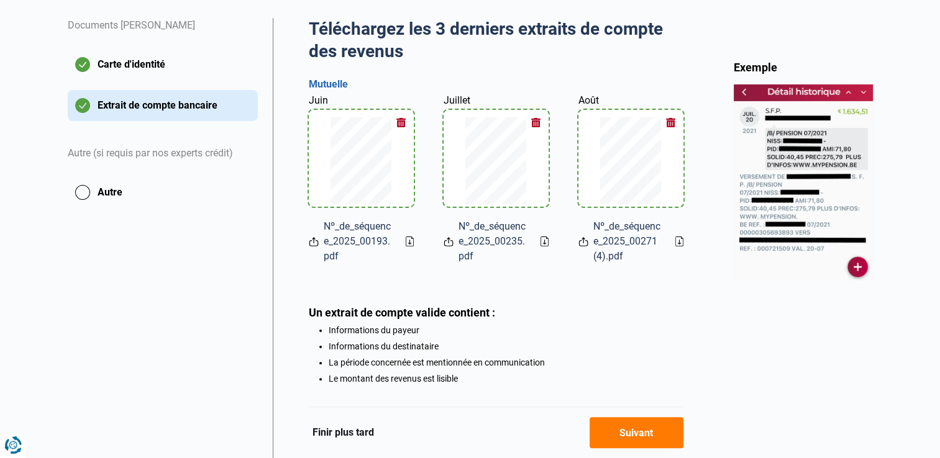
click at [680, 238] on icon at bounding box center [679, 242] width 8 height 10
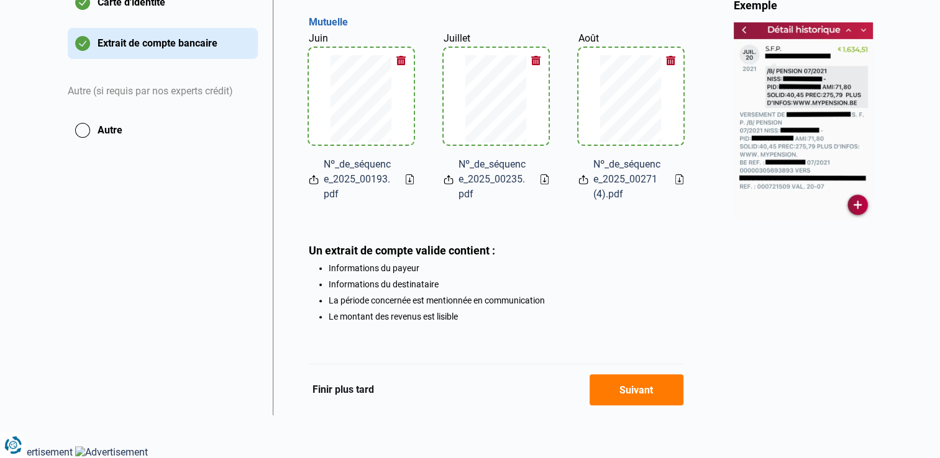
click at [678, 179] on icon at bounding box center [679, 180] width 8 height 10
click at [660, 393] on button "Suivant" at bounding box center [637, 390] width 94 height 31
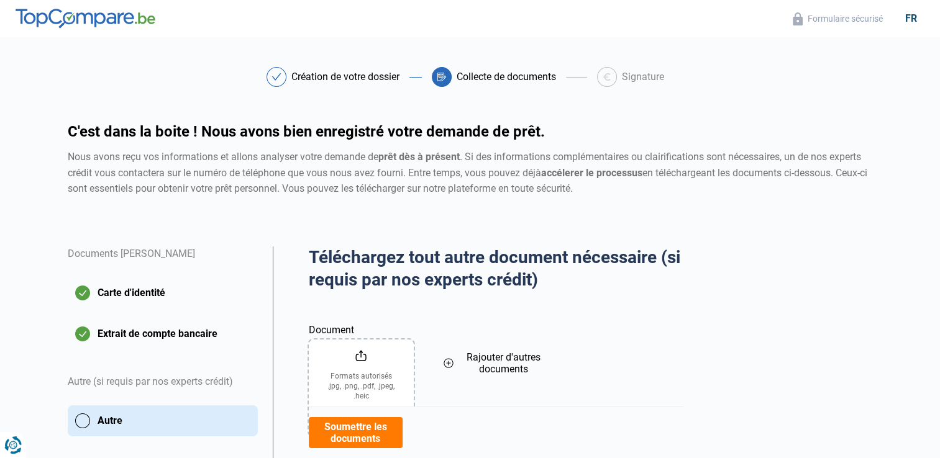
click at [377, 379] on input "Document" at bounding box center [361, 388] width 105 height 97
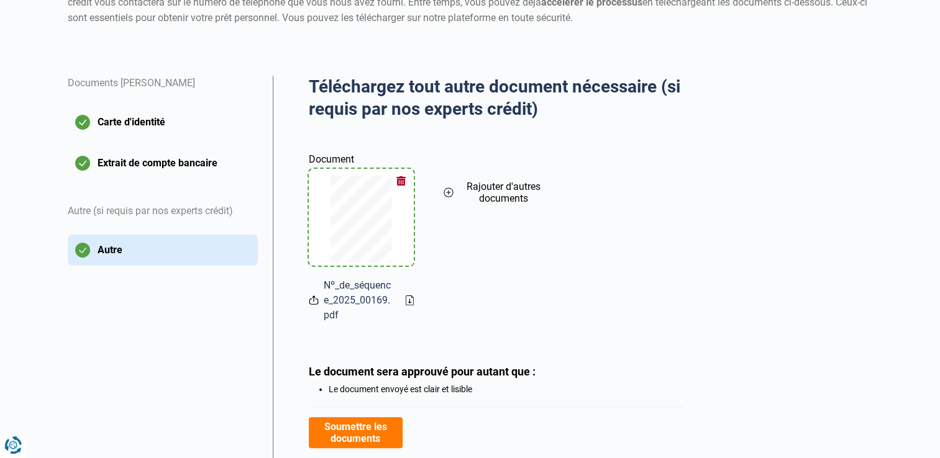
scroll to position [176, 0]
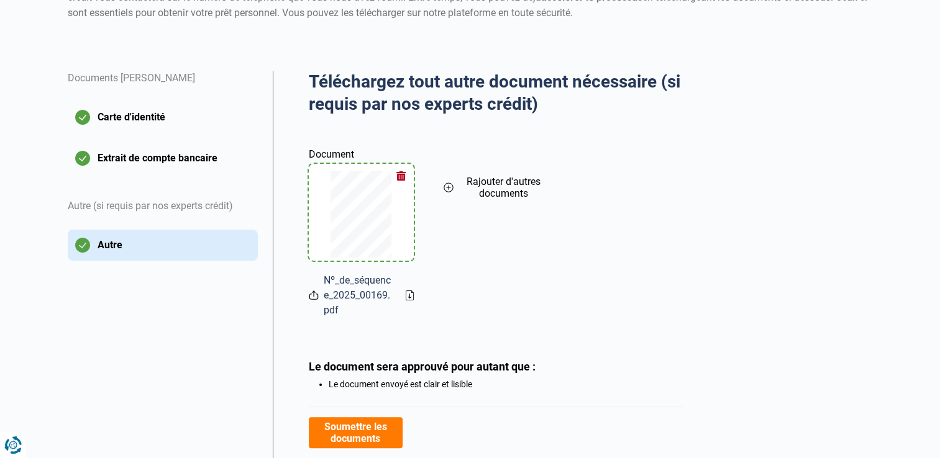
click at [413, 291] on div "Document Nº_de_séquence_2025_00169.pdf Rajouter d'autres documents" at bounding box center [496, 224] width 375 height 187
click at [411, 294] on icon at bounding box center [410, 296] width 8 height 10
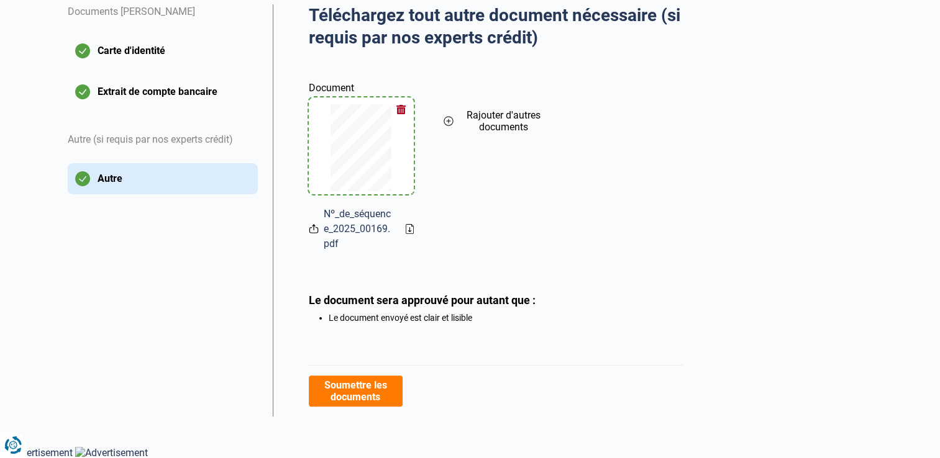
click at [354, 386] on button "Soumettre les documents" at bounding box center [356, 391] width 94 height 31
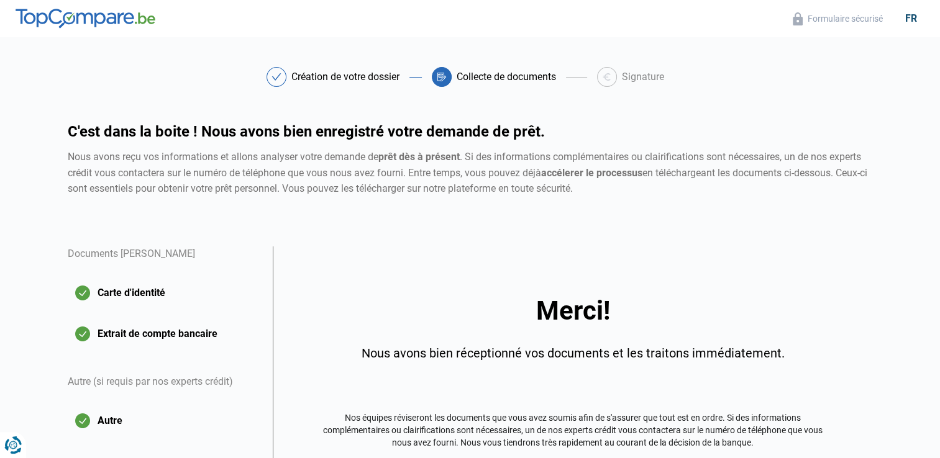
drag, startPoint x: 354, startPoint y: 386, endPoint x: 711, endPoint y: 265, distance: 376.6
click at [711, 265] on div "Merci! Nous avons bien réceptionné vos documents et les traitons immédiatement.…" at bounding box center [573, 402] width 600 height 311
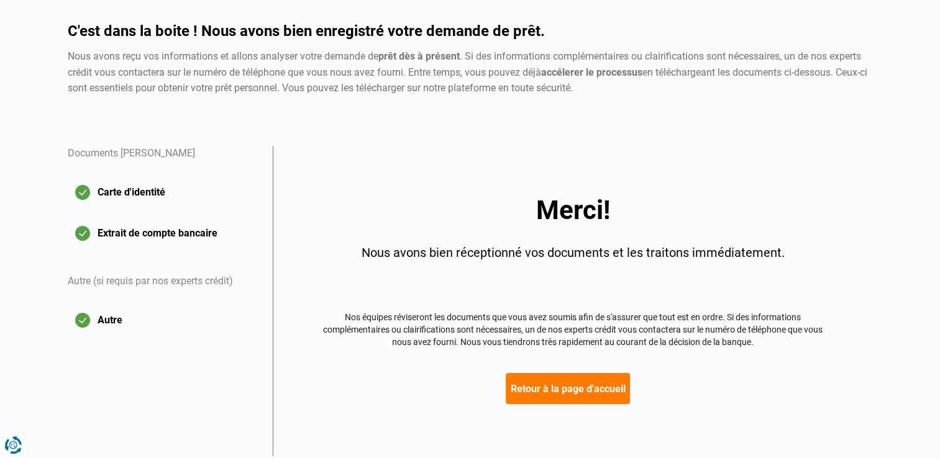
scroll to position [99, 0]
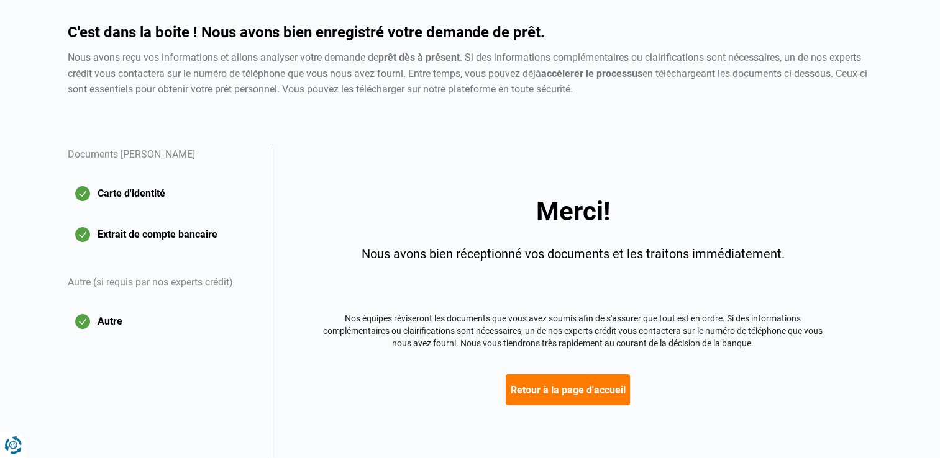
click at [573, 384] on button "Retour à la page d'accueil" at bounding box center [568, 390] width 124 height 31
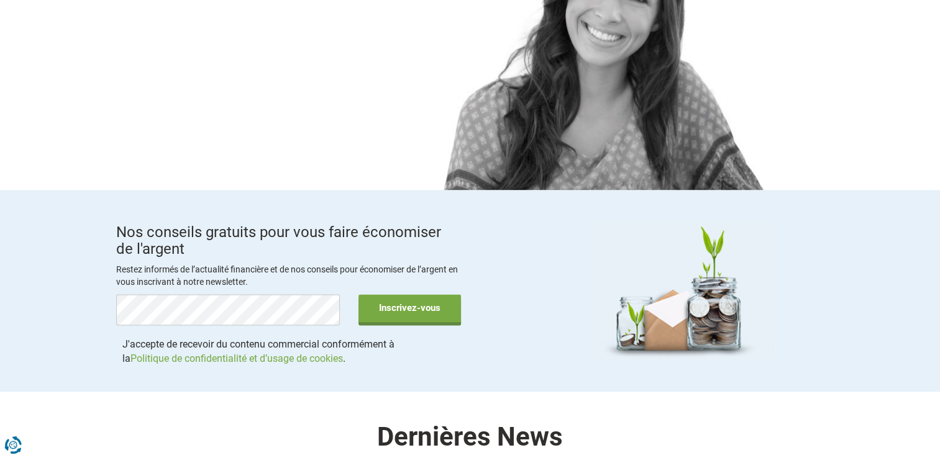
scroll to position [1756, 0]
